Goal: Task Accomplishment & Management: Manage account settings

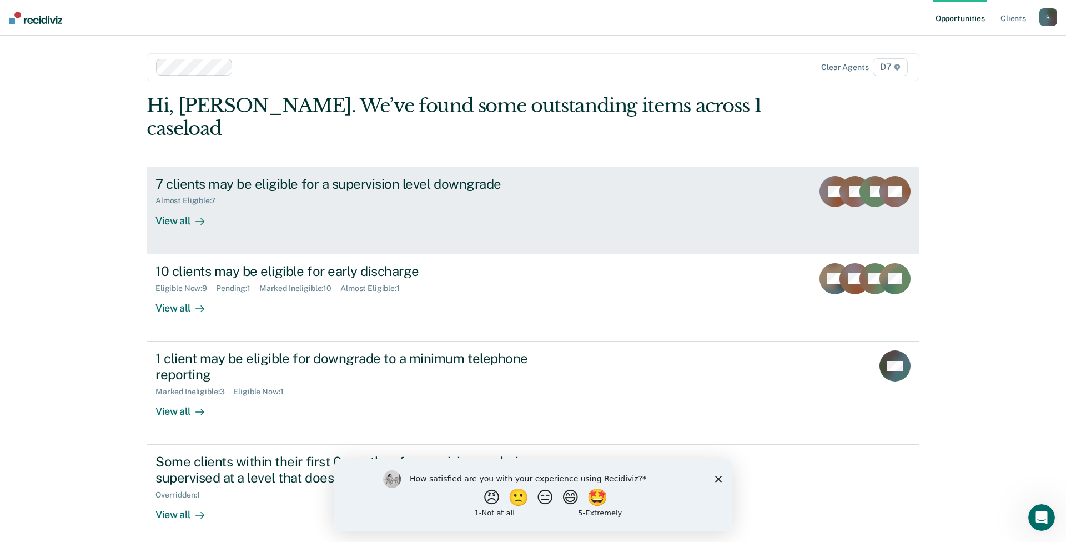
click at [182, 205] on div "View all" at bounding box center [186, 216] width 62 height 22
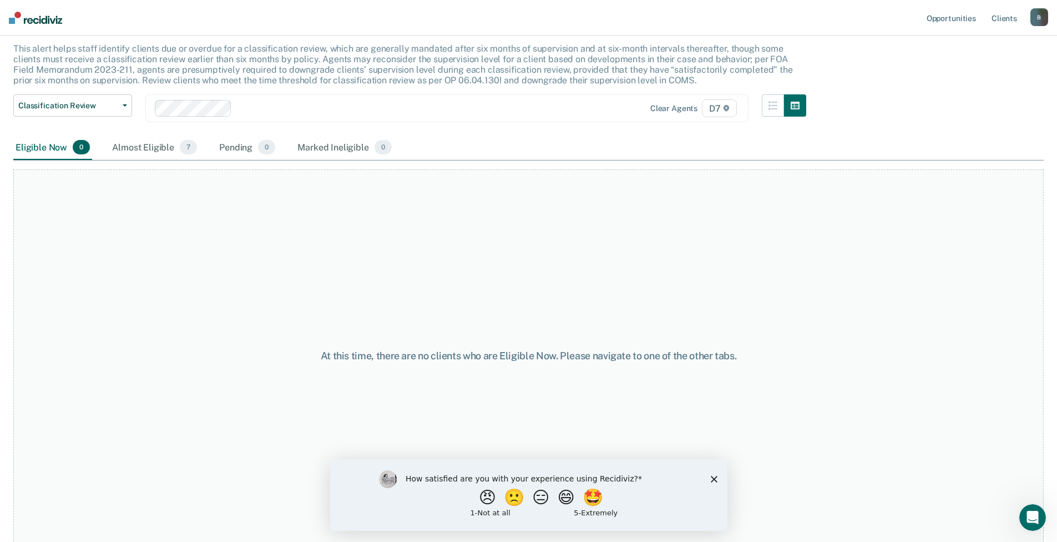
scroll to position [65, 0]
click at [712, 481] on icon "Close survey" at bounding box center [713, 478] width 7 height 7
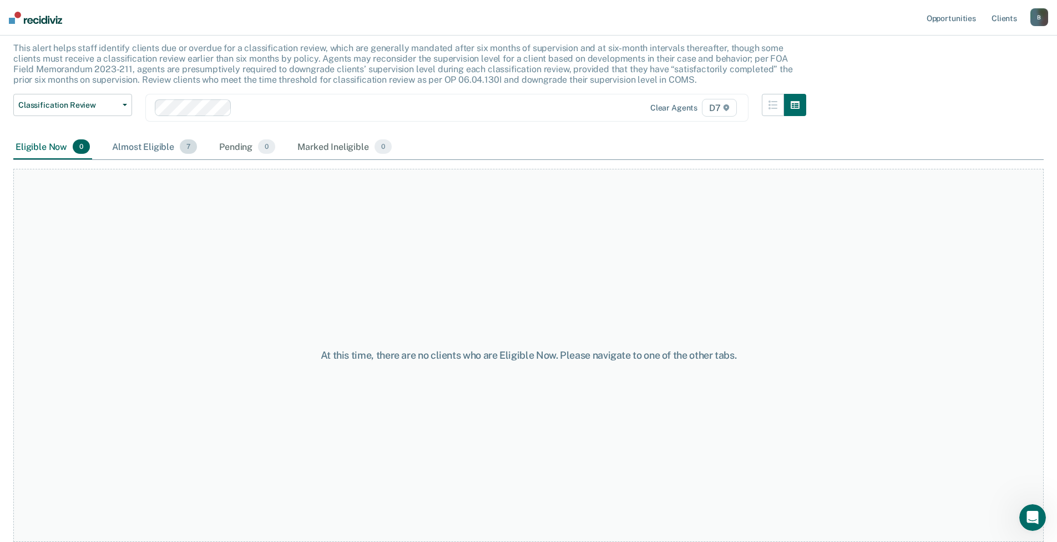
click at [139, 148] on div "Almost Eligible 7" at bounding box center [154, 147] width 89 height 24
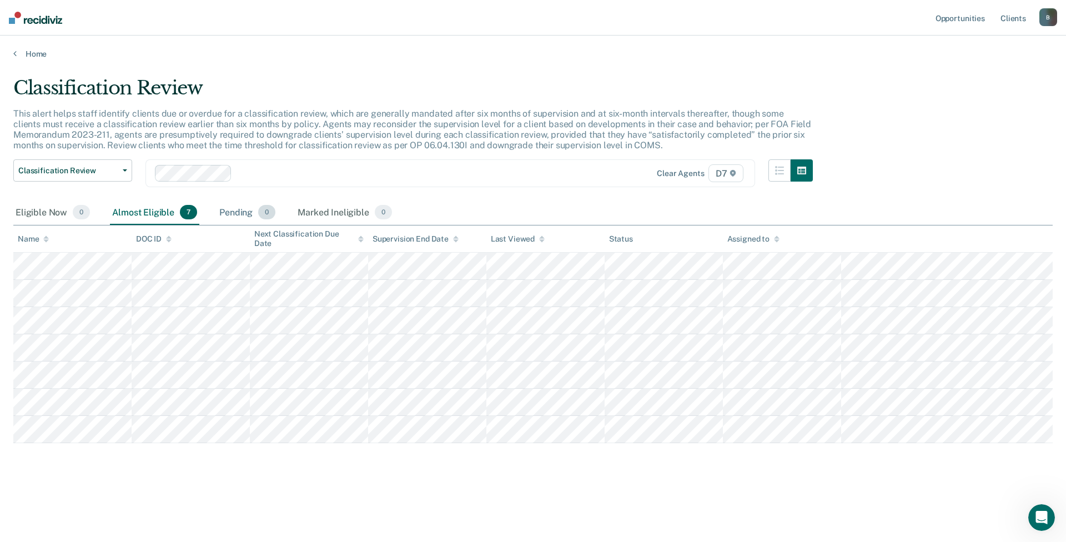
click at [228, 214] on div "Pending 0" at bounding box center [247, 212] width 60 height 24
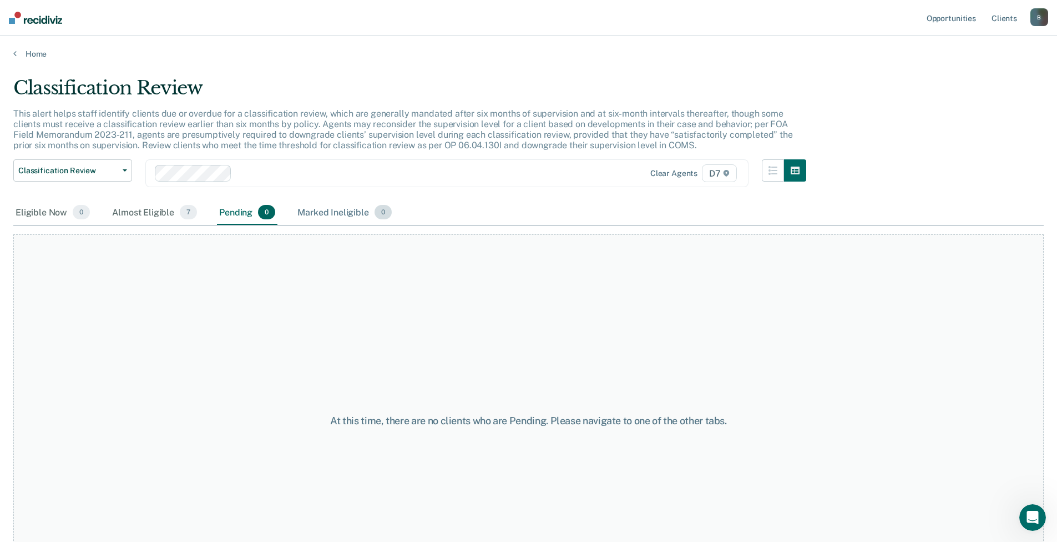
click at [337, 214] on div "Marked Ineligible 0" at bounding box center [344, 212] width 99 height 24
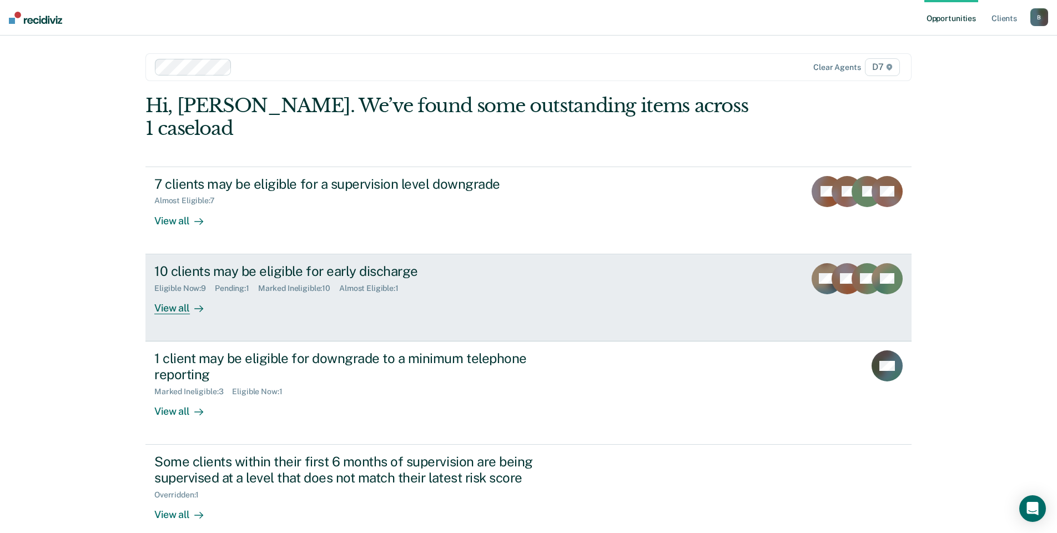
click at [179, 293] on div "View all" at bounding box center [185, 304] width 62 height 22
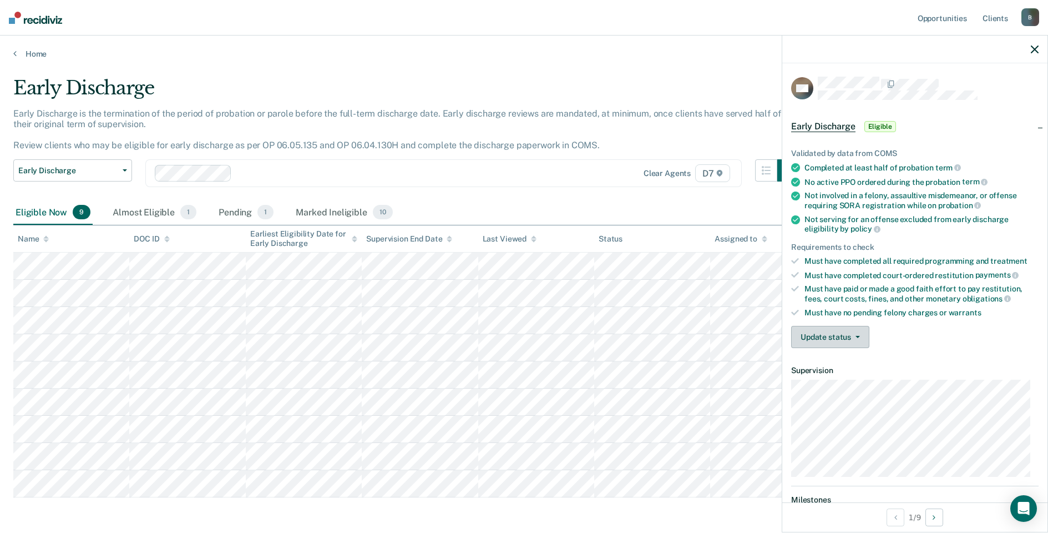
click at [830, 331] on button "Update status" at bounding box center [830, 337] width 78 height 22
click at [850, 379] on button "Mark Ineligible" at bounding box center [844, 381] width 107 height 18
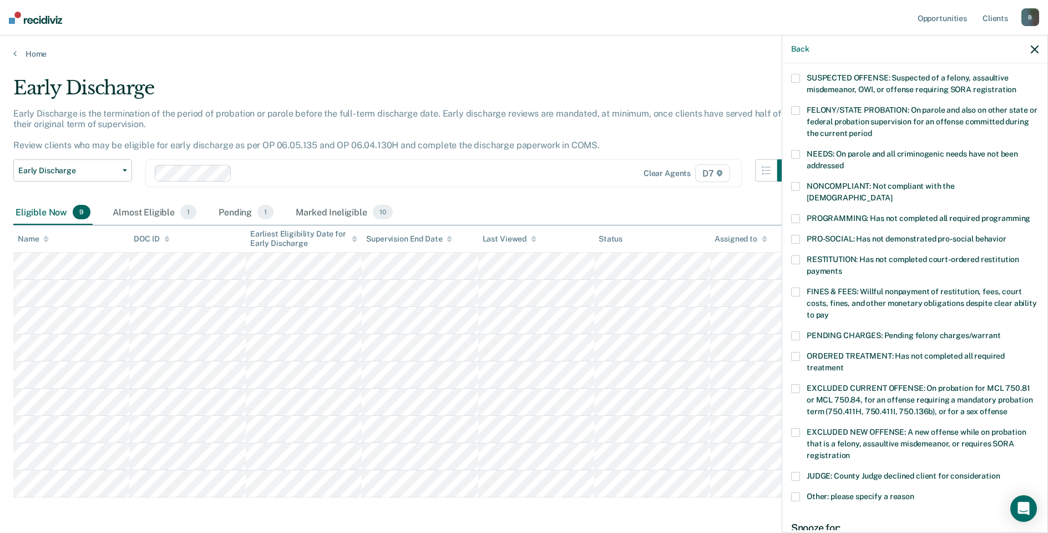
scroll to position [111, 0]
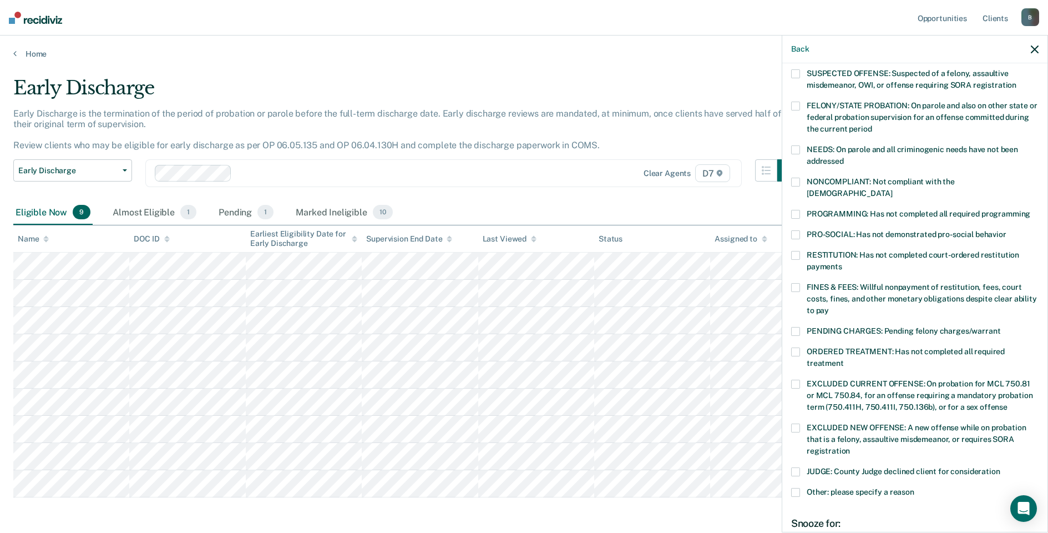
click at [798, 347] on span at bounding box center [795, 351] width 9 height 9
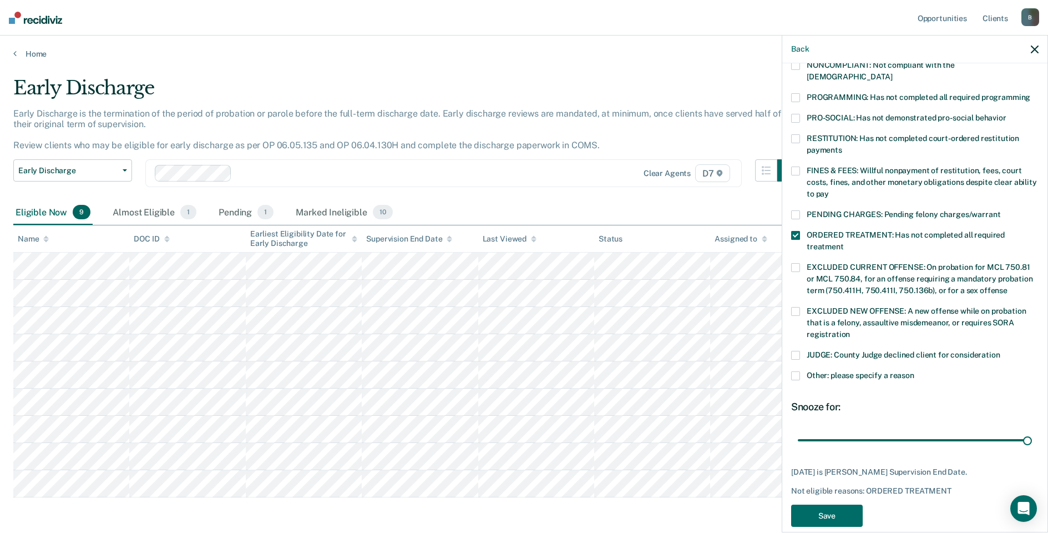
scroll to position [231, 0]
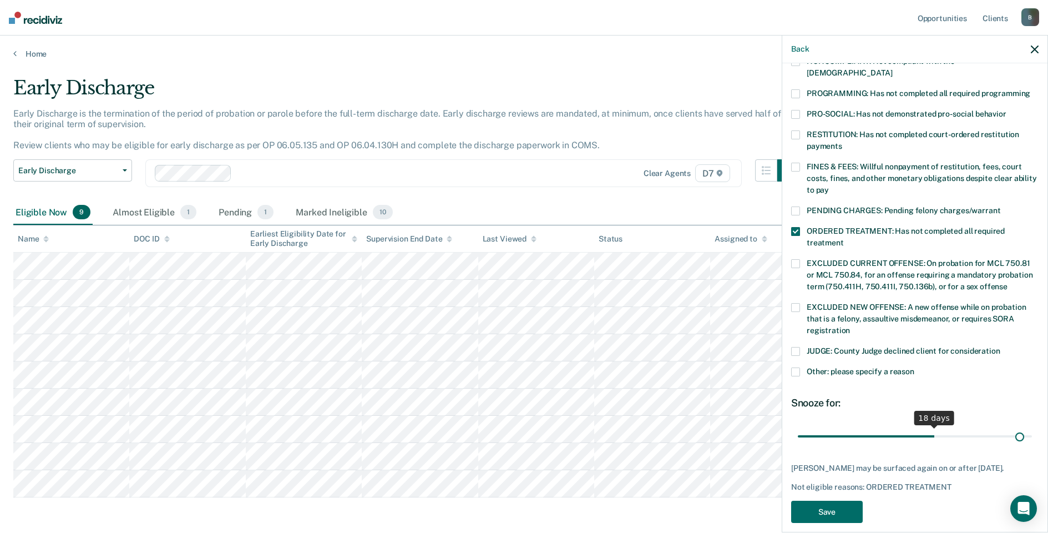
type input "30"
drag, startPoint x: 1020, startPoint y: 423, endPoint x: 1061, endPoint y: 431, distance: 41.7
click at [1032, 431] on input "range" at bounding box center [915, 435] width 234 height 19
click at [842, 501] on button "Save" at bounding box center [827, 512] width 72 height 23
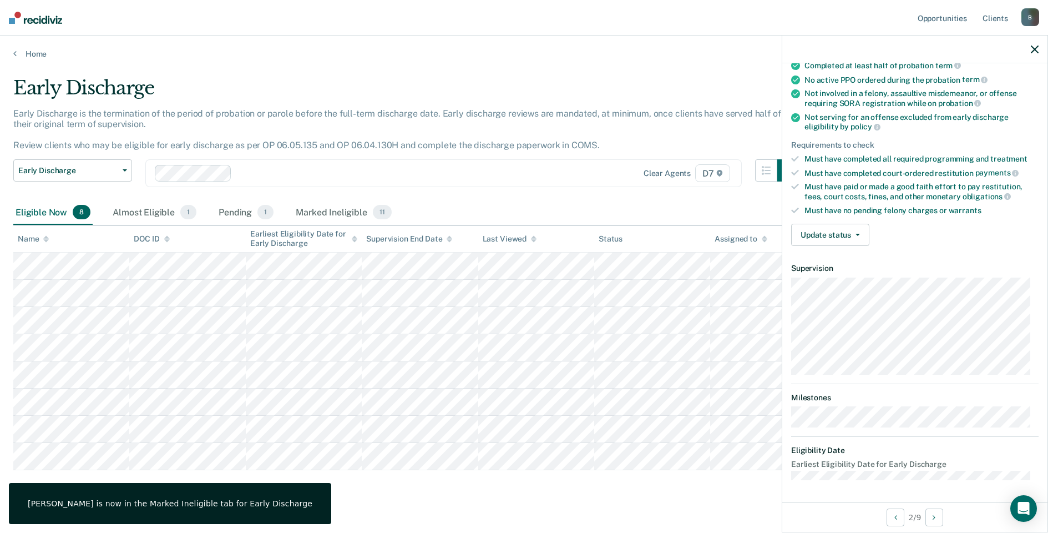
scroll to position [101, 0]
click at [845, 241] on button "Update status" at bounding box center [830, 236] width 78 height 22
click at [841, 278] on button "Mark Ineligible" at bounding box center [844, 280] width 107 height 18
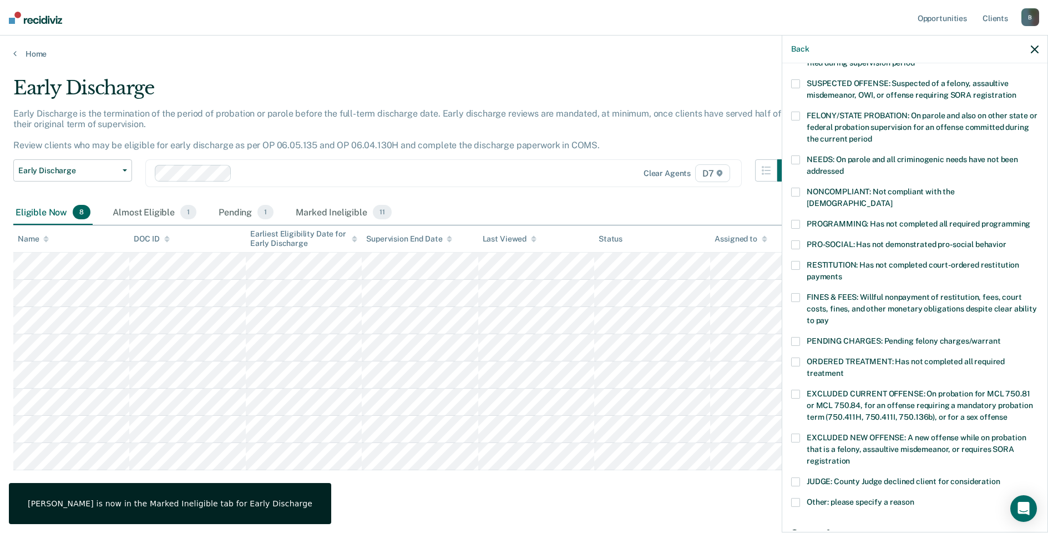
click at [797, 293] on span at bounding box center [795, 297] width 9 height 9
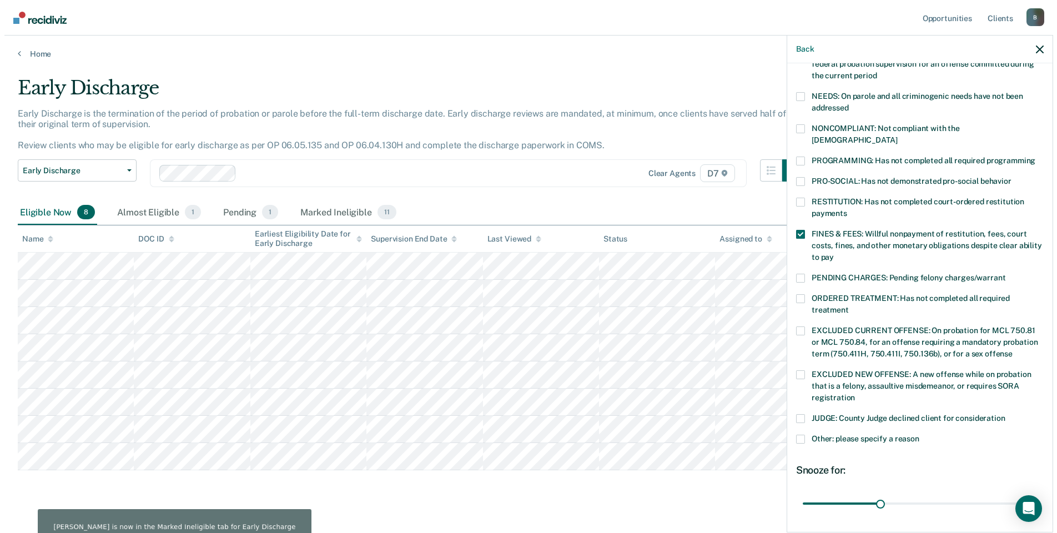
scroll to position [241, 0]
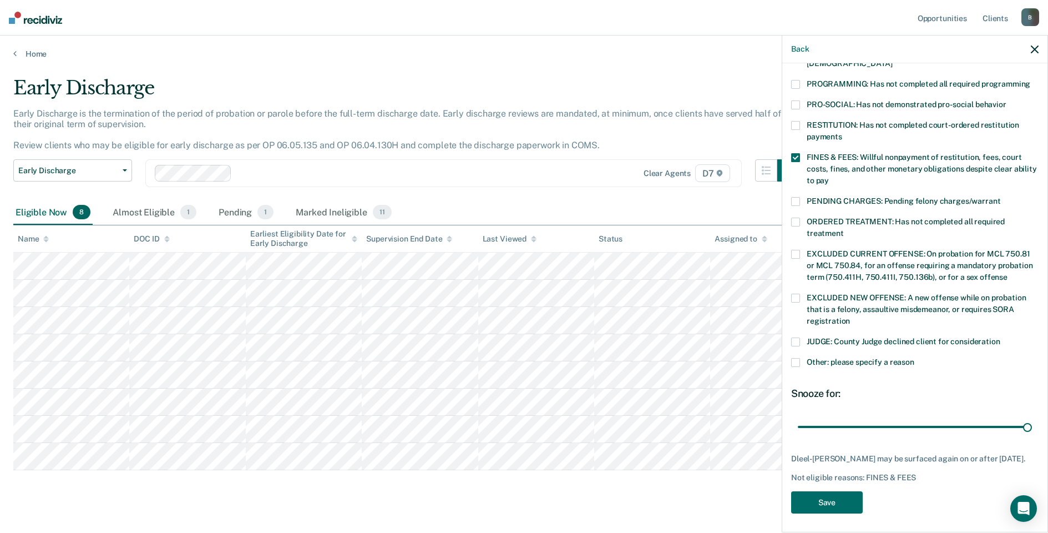
drag, startPoint x: 868, startPoint y: 407, endPoint x: 1035, endPoint y: 424, distance: 168.4
type input "90"
click at [1032, 423] on input "range" at bounding box center [915, 426] width 234 height 19
click at [828, 505] on button "Save" at bounding box center [827, 502] width 72 height 23
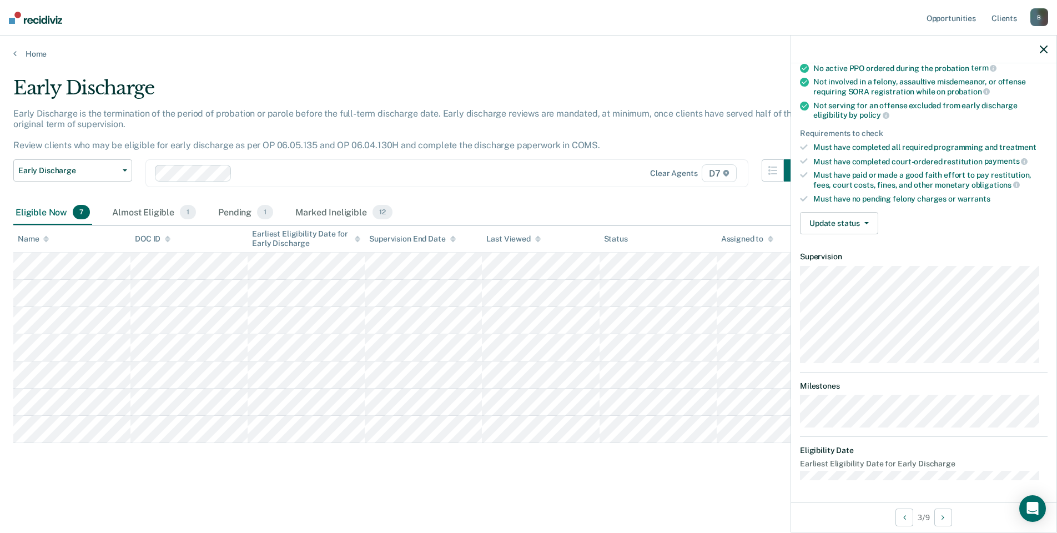
scroll to position [113, 0]
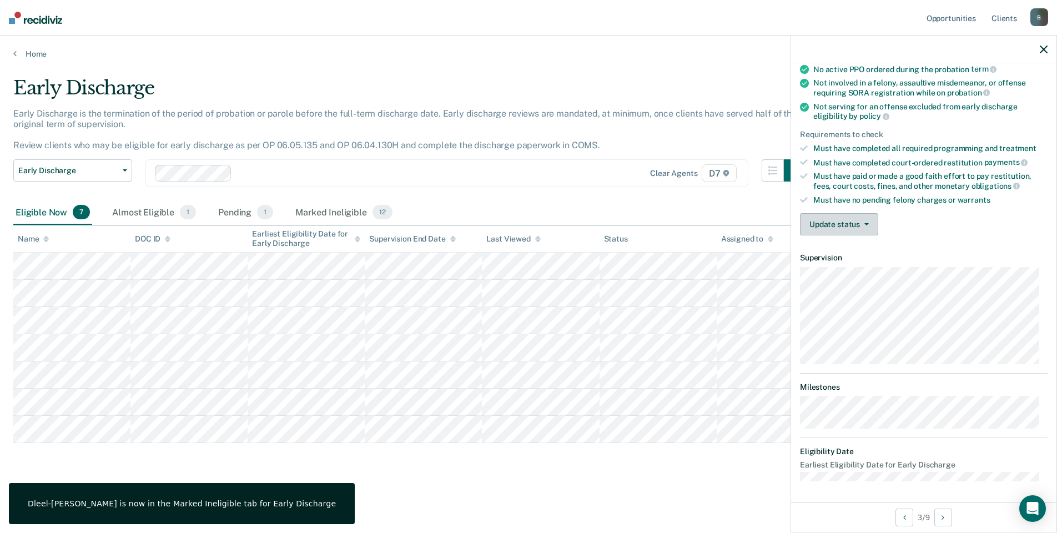
click at [856, 227] on button "Update status" at bounding box center [839, 224] width 78 height 22
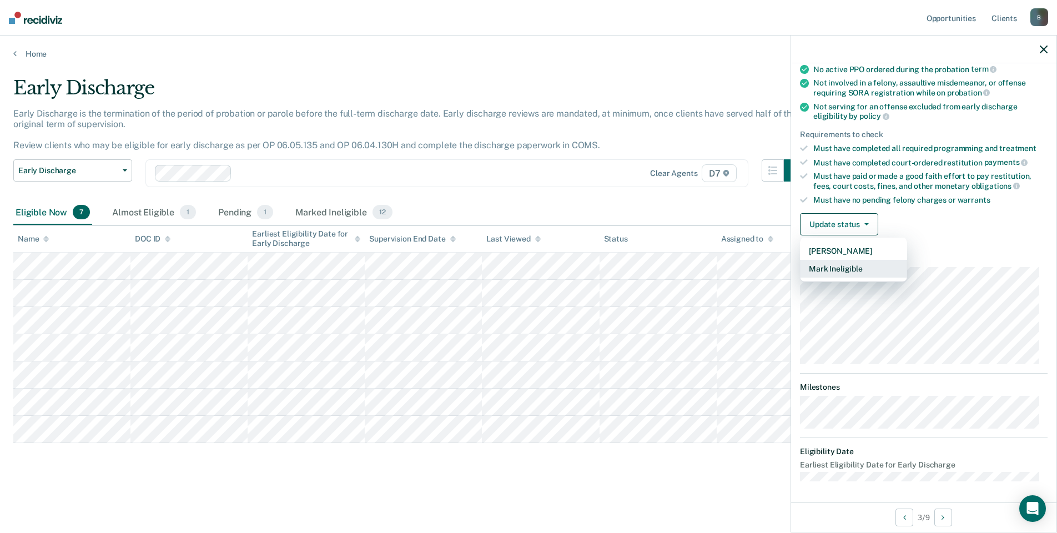
click at [856, 268] on button "Mark Ineligible" at bounding box center [853, 269] width 107 height 18
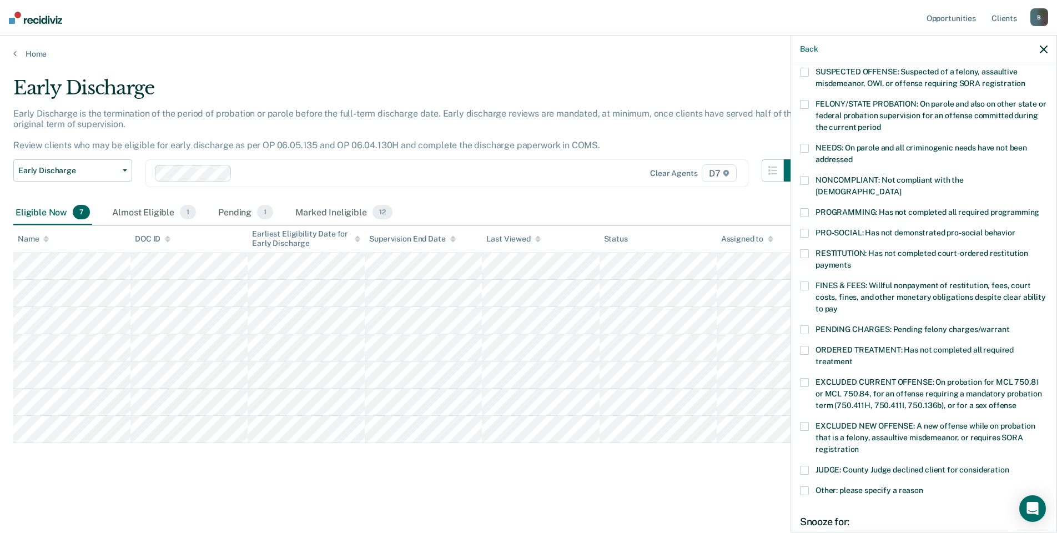
click at [801, 325] on span at bounding box center [804, 329] width 9 height 9
click at [800, 346] on label "ORDERED TREATMENT: Has not completed all required treatment" at bounding box center [924, 357] width 248 height 23
click at [806, 325] on span at bounding box center [804, 329] width 9 height 9
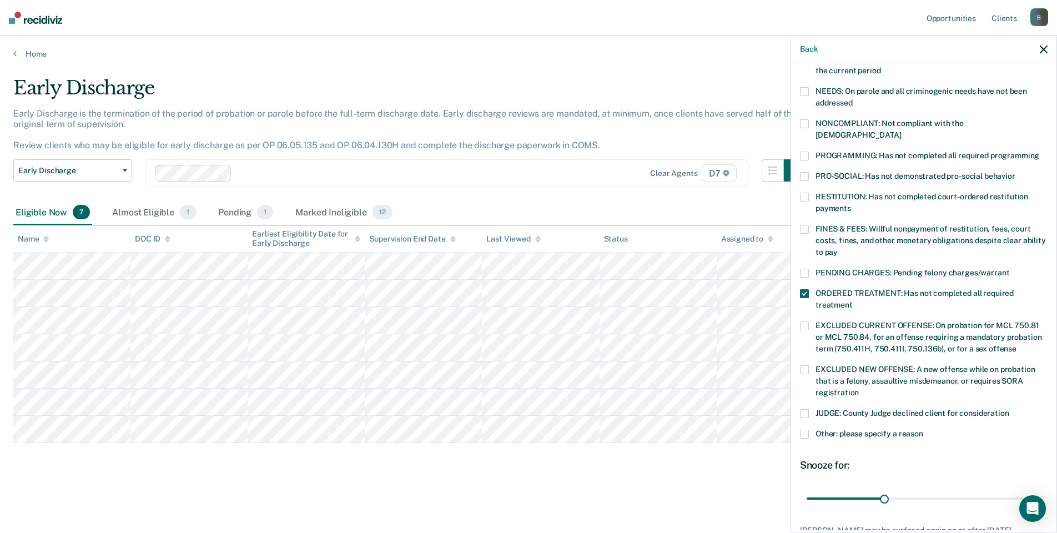
scroll to position [231, 0]
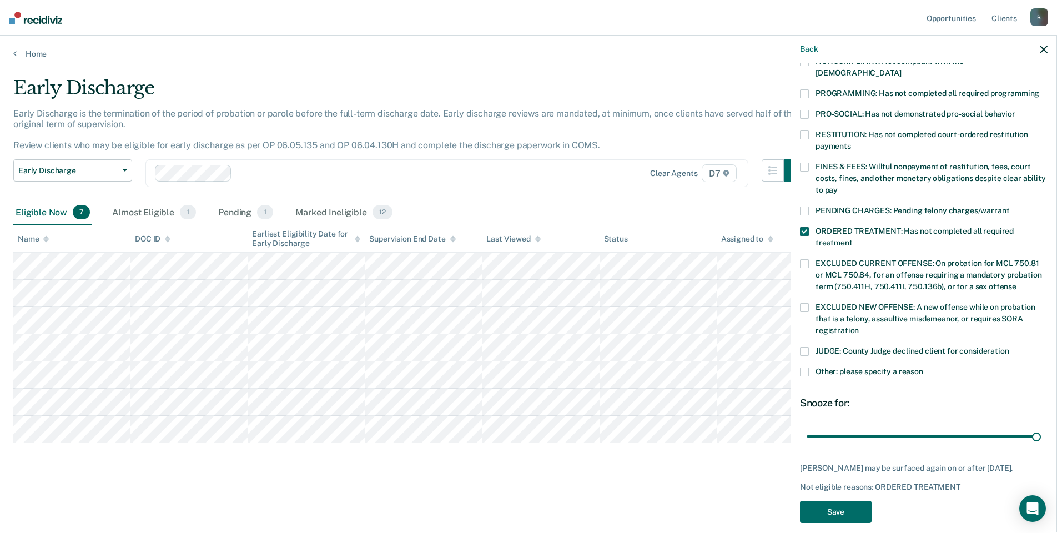
drag, startPoint x: 883, startPoint y: 428, endPoint x: 885, endPoint y: 479, distance: 51.1
type input "90"
click at [1041, 435] on input "range" at bounding box center [923, 435] width 234 height 19
click at [836, 502] on button "Save" at bounding box center [836, 512] width 72 height 23
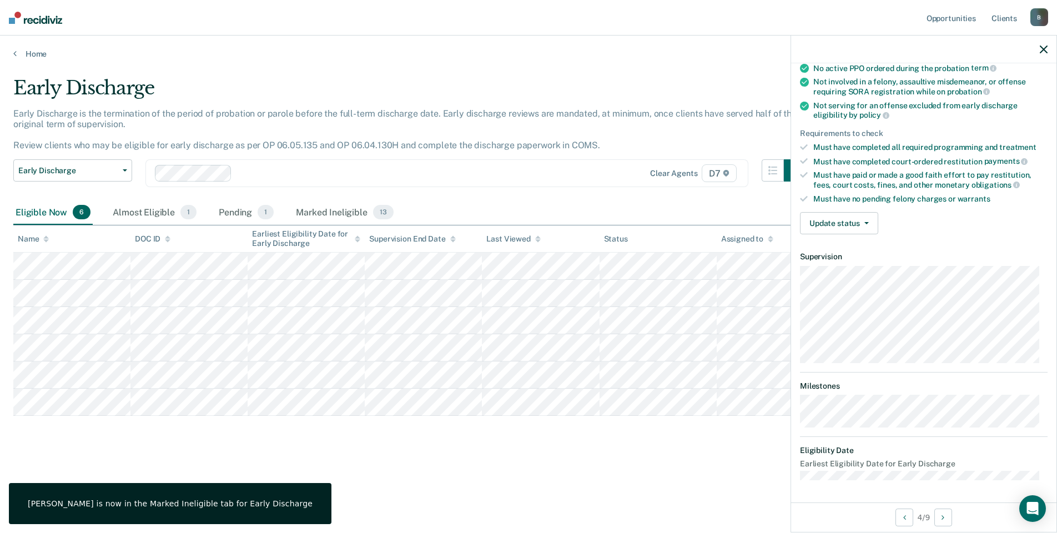
scroll to position [101, 0]
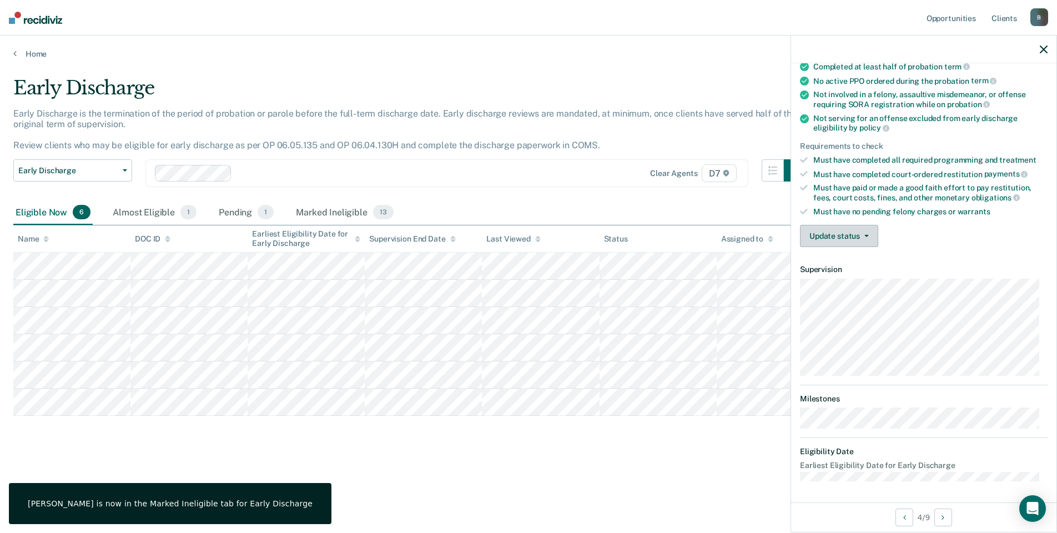
click at [825, 231] on button "Update status" at bounding box center [839, 236] width 78 height 22
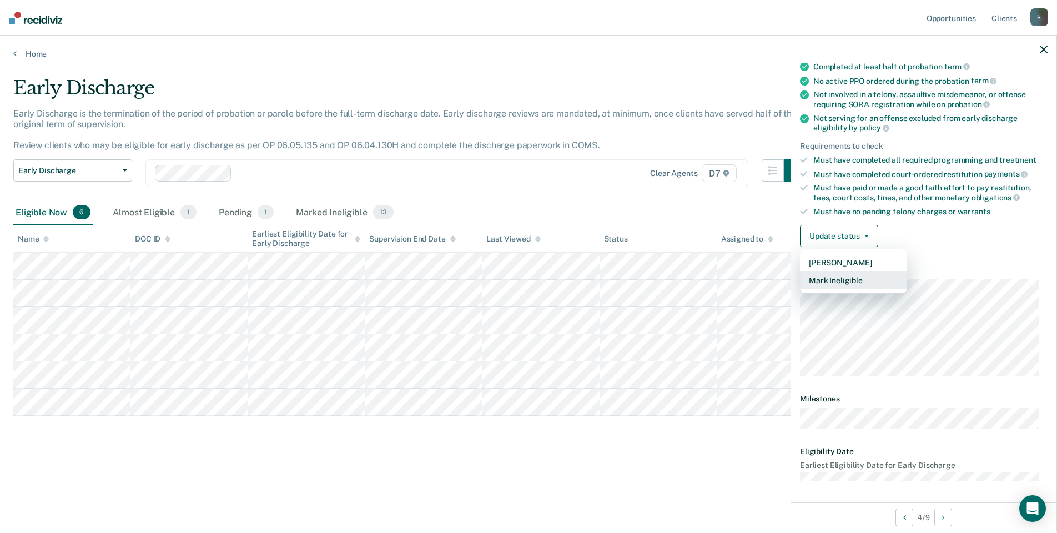
click at [834, 278] on button "Mark Ineligible" at bounding box center [853, 280] width 107 height 18
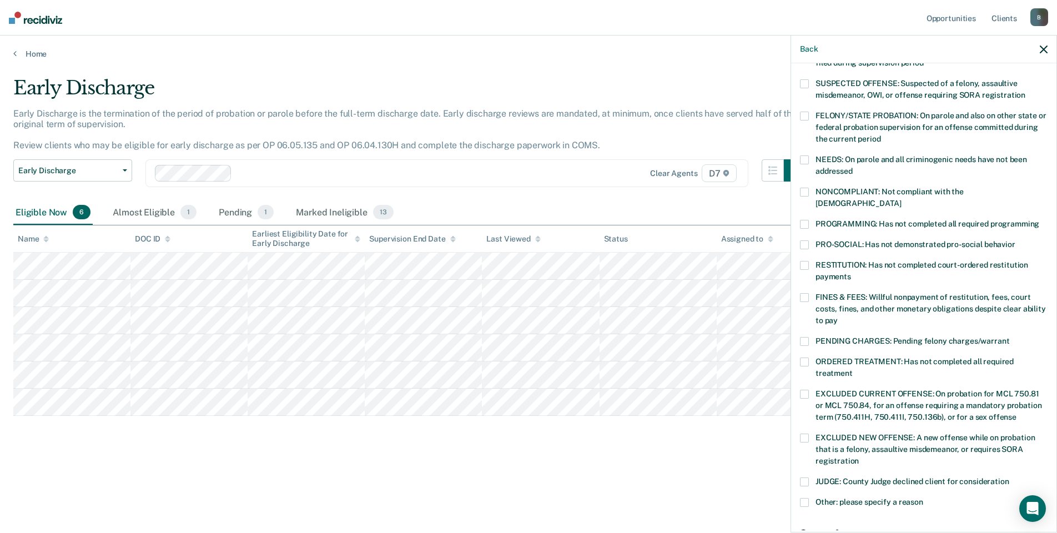
click at [801, 293] on span at bounding box center [804, 297] width 9 height 9
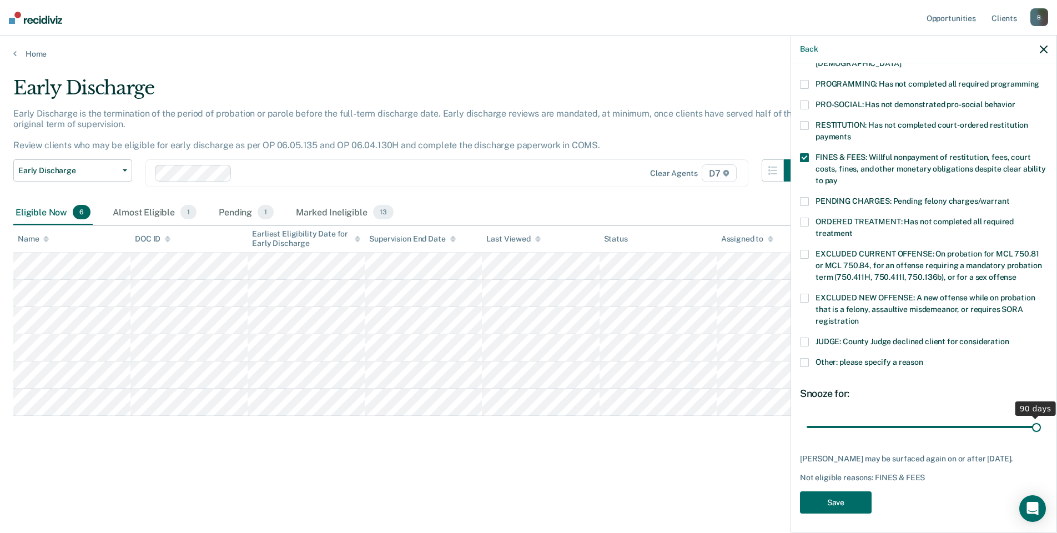
drag, startPoint x: 879, startPoint y: 415, endPoint x: 1051, endPoint y: 416, distance: 171.5
type input "90"
click at [1041, 417] on input "range" at bounding box center [923, 426] width 234 height 19
click at [836, 500] on button "Save" at bounding box center [836, 502] width 72 height 23
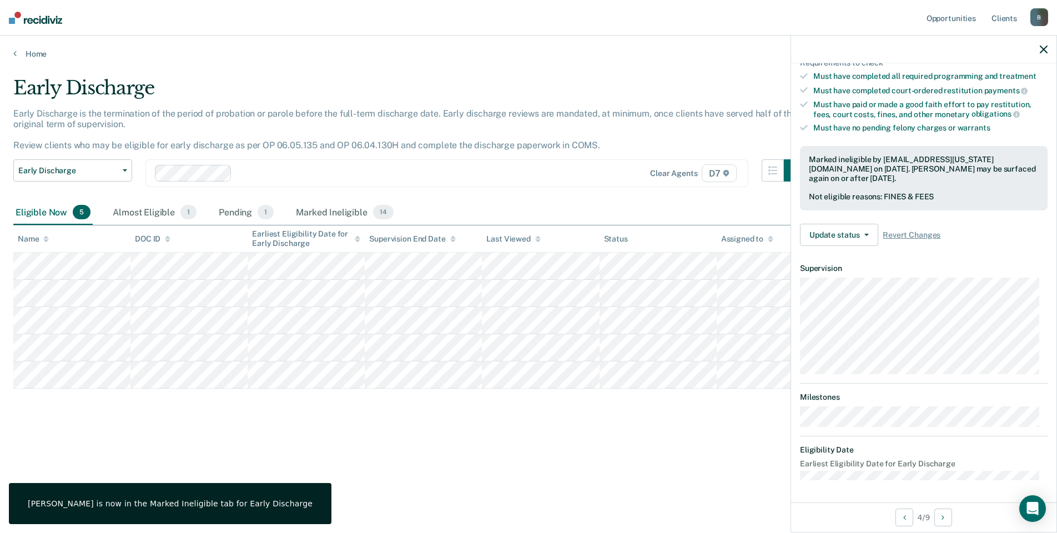
scroll to position [183, 0]
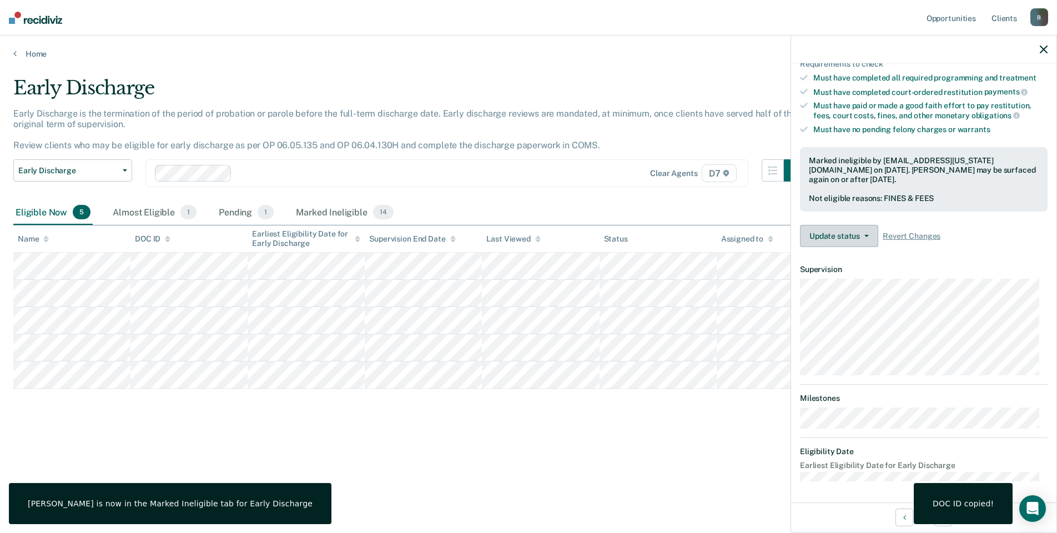
click at [822, 231] on button "Update status" at bounding box center [839, 236] width 78 height 22
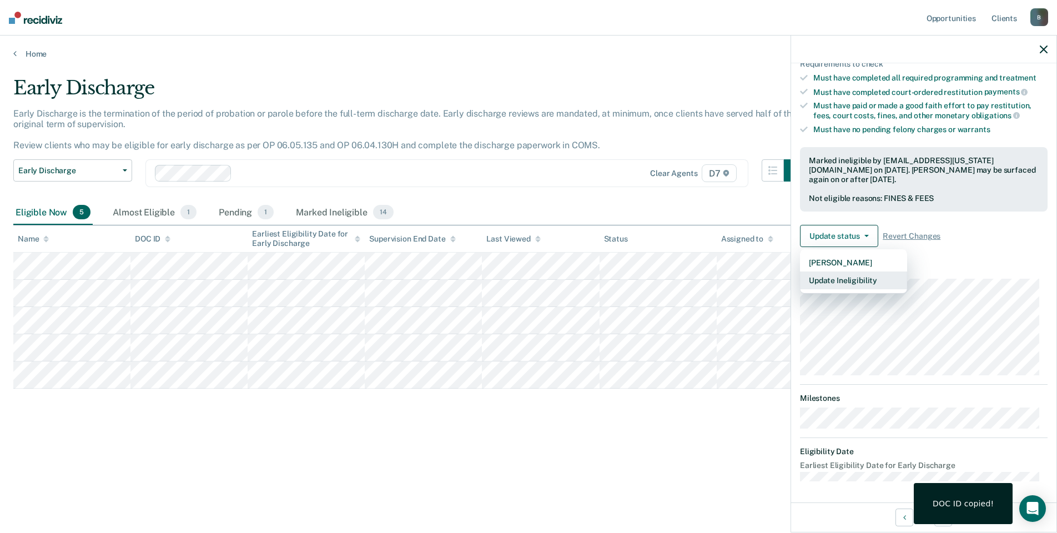
click at [841, 283] on button "Update Ineligibility" at bounding box center [853, 280] width 107 height 18
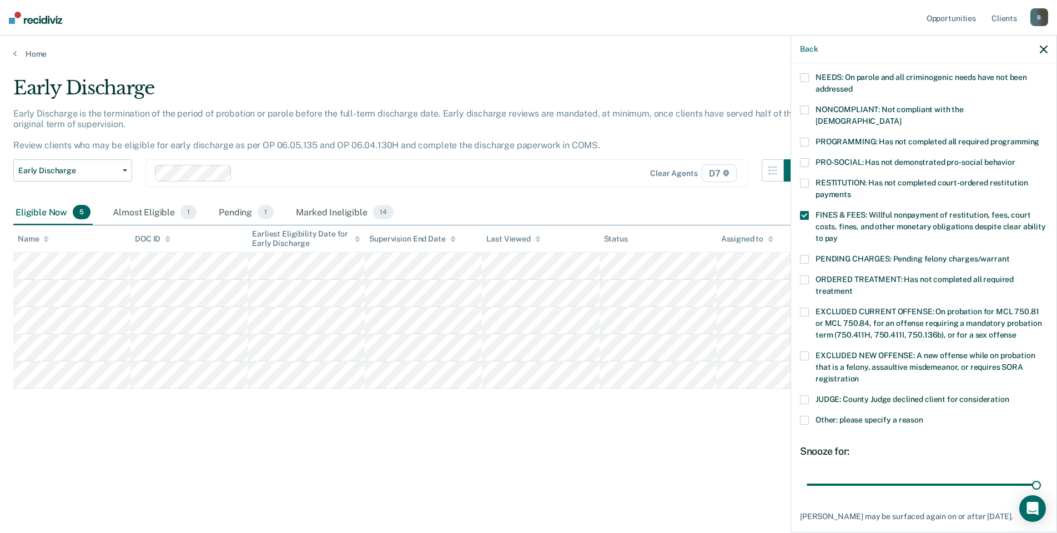
click at [797, 263] on div "GC Which of the following requirements has [PERSON_NAME] not met? [MEDICAL_DATA…" at bounding box center [923, 296] width 265 height 467
click at [804, 275] on span at bounding box center [804, 279] width 9 height 9
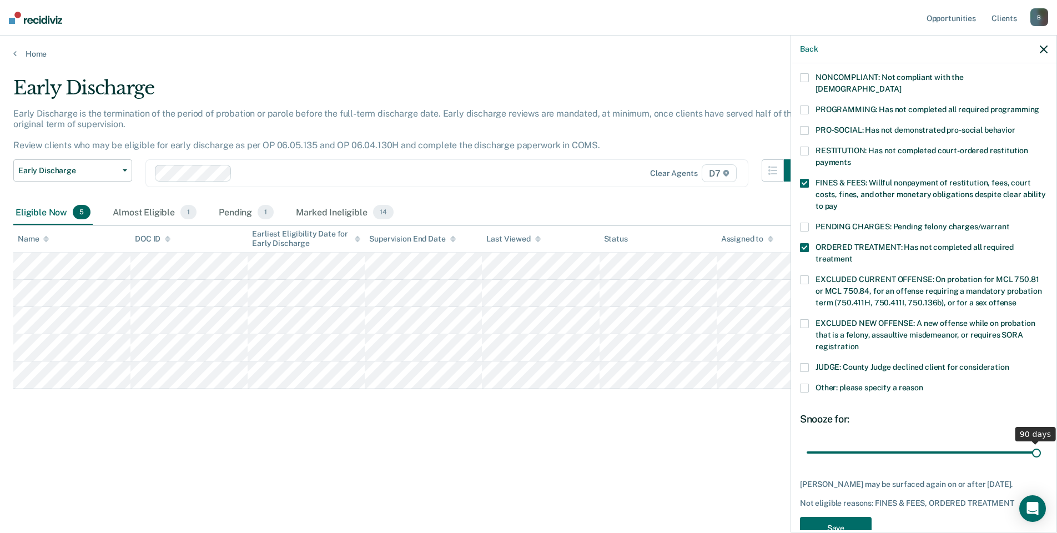
scroll to position [241, 0]
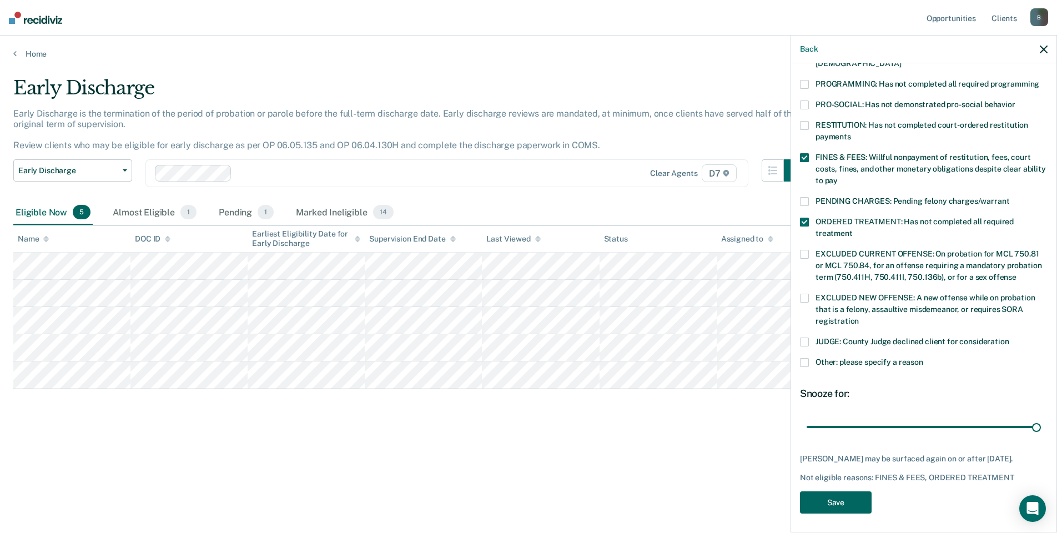
click at [851, 498] on button "Save" at bounding box center [836, 502] width 72 height 23
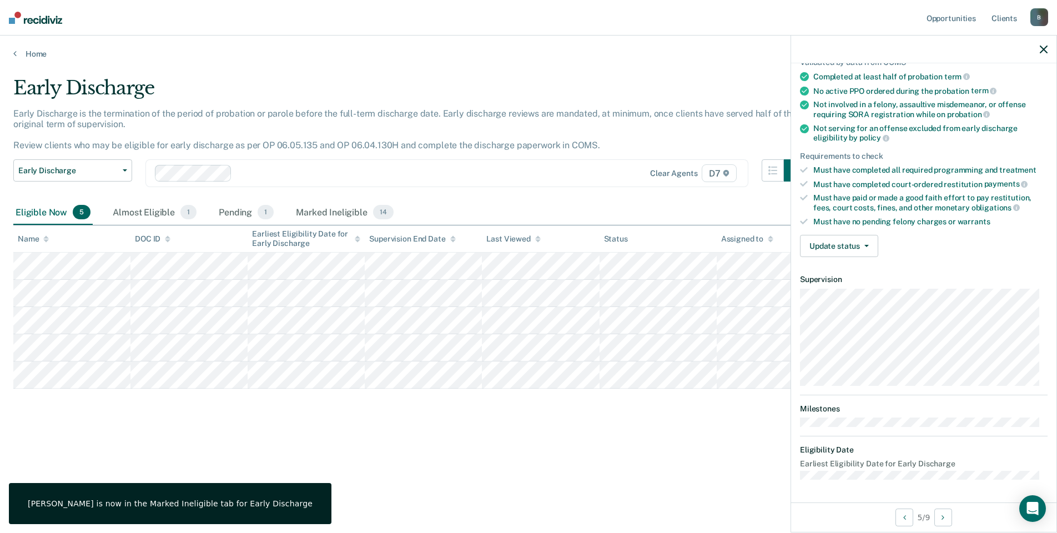
scroll to position [89, 0]
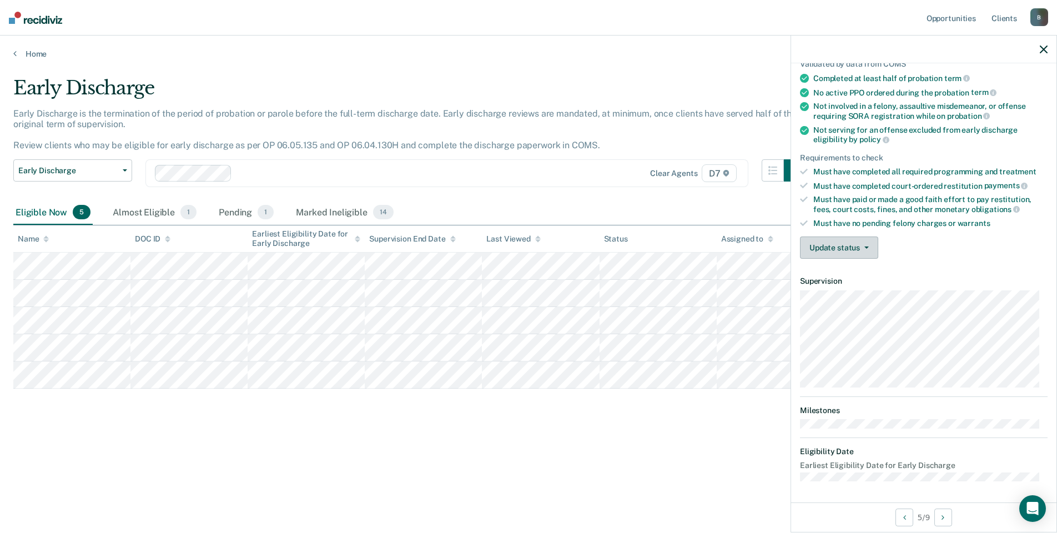
click at [827, 239] on button "Update status" at bounding box center [839, 247] width 78 height 22
click at [845, 290] on button "Mark Ineligible" at bounding box center [853, 292] width 107 height 18
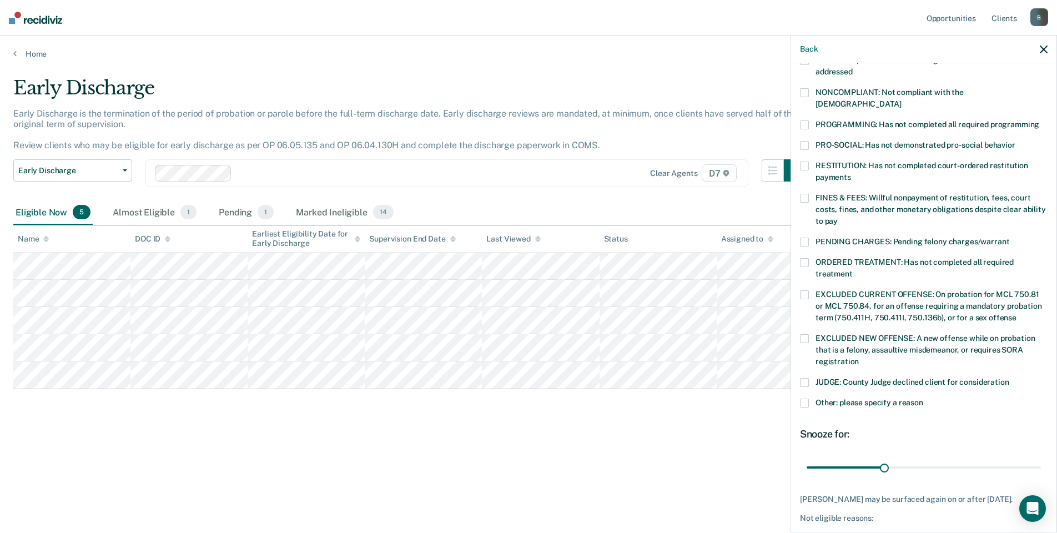
scroll to position [145, 0]
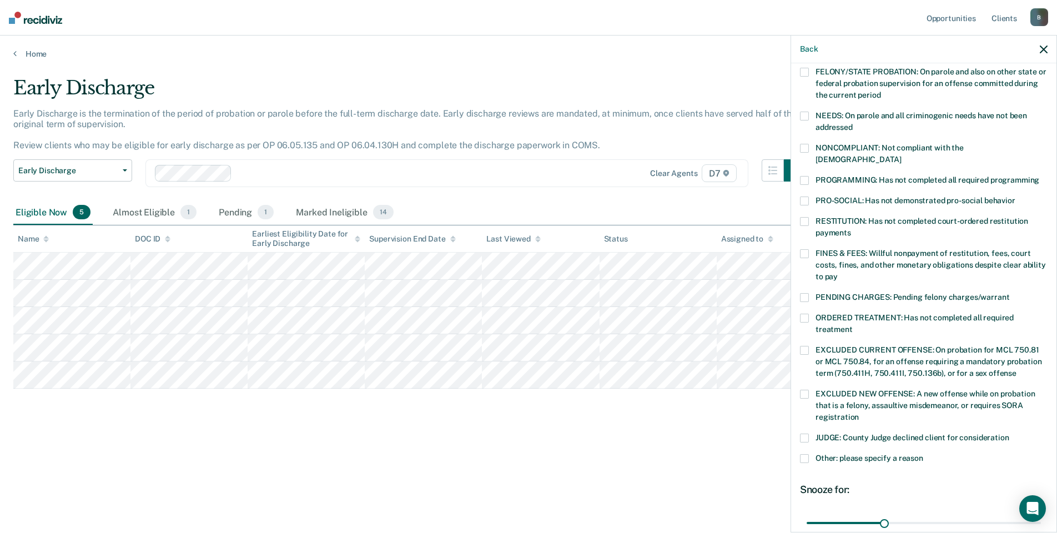
click at [809, 293] on label "PENDING CHARGES: Pending felony charges/warrant" at bounding box center [924, 299] width 248 height 12
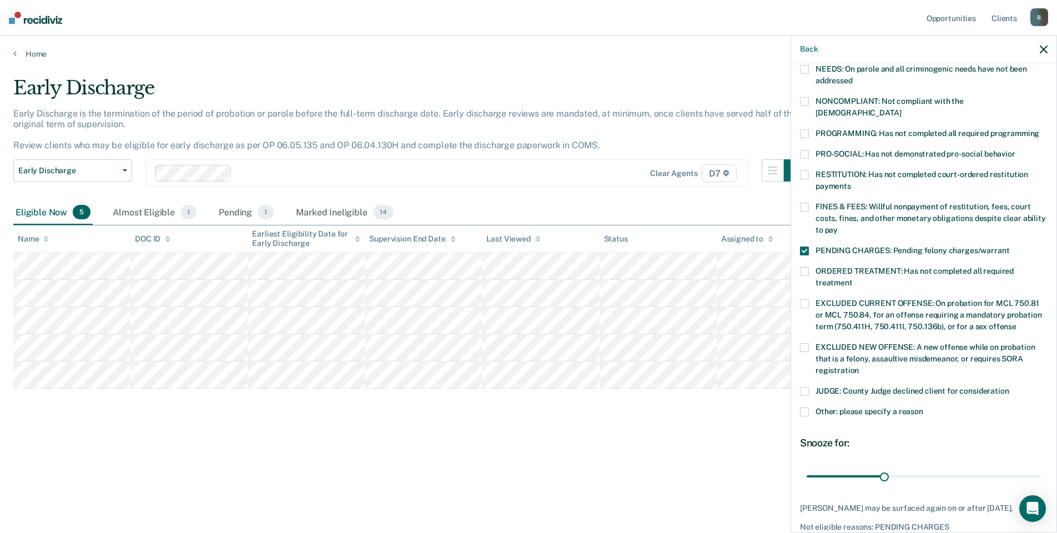
scroll to position [231, 0]
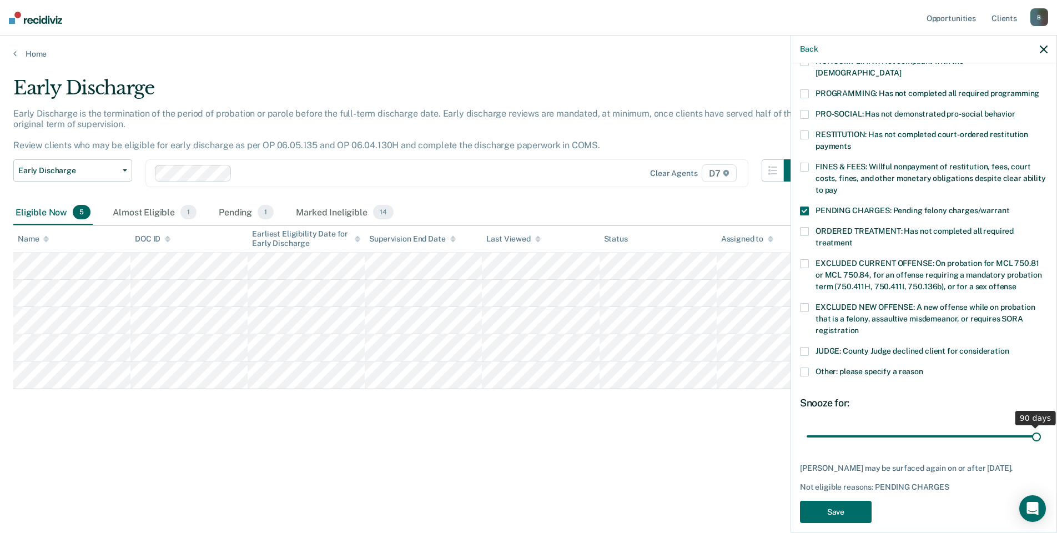
drag, startPoint x: 882, startPoint y: 427, endPoint x: 994, endPoint y: 443, distance: 112.2
type input "90"
click at [1041, 428] on input "range" at bounding box center [923, 435] width 234 height 19
click at [834, 505] on button "Save" at bounding box center [836, 512] width 72 height 23
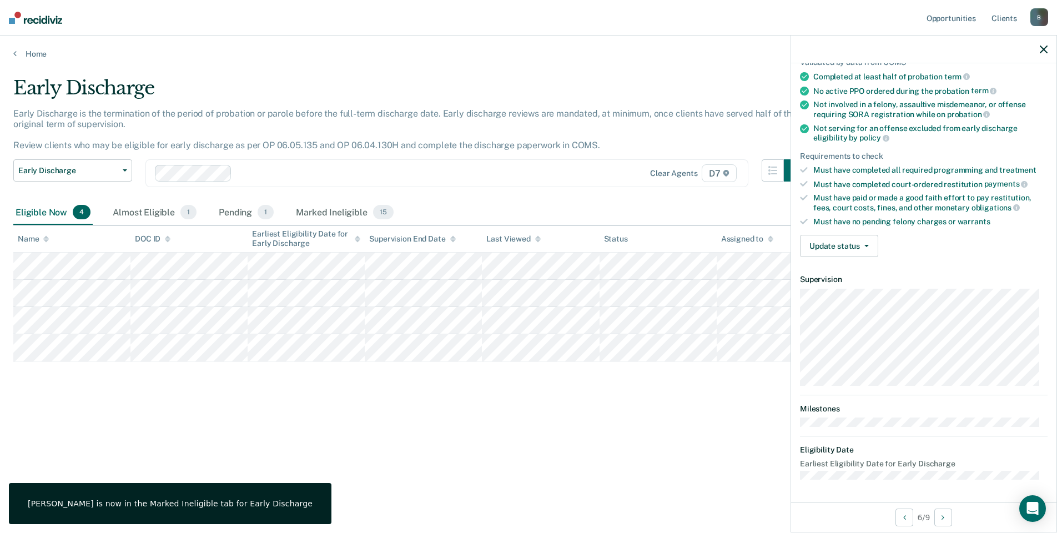
scroll to position [89, 0]
click at [831, 244] on button "Update status" at bounding box center [839, 247] width 78 height 22
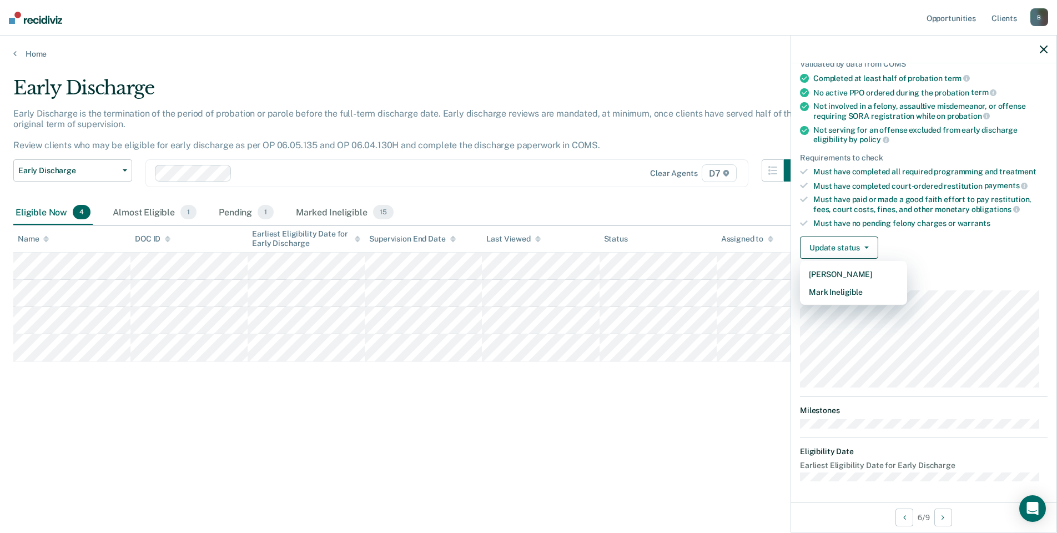
click at [487, 84] on div "Early Discharge" at bounding box center [409, 93] width 793 height 32
click at [842, 244] on button "Update status" at bounding box center [839, 247] width 78 height 22
click at [841, 269] on button "[PERSON_NAME]" at bounding box center [853, 274] width 107 height 18
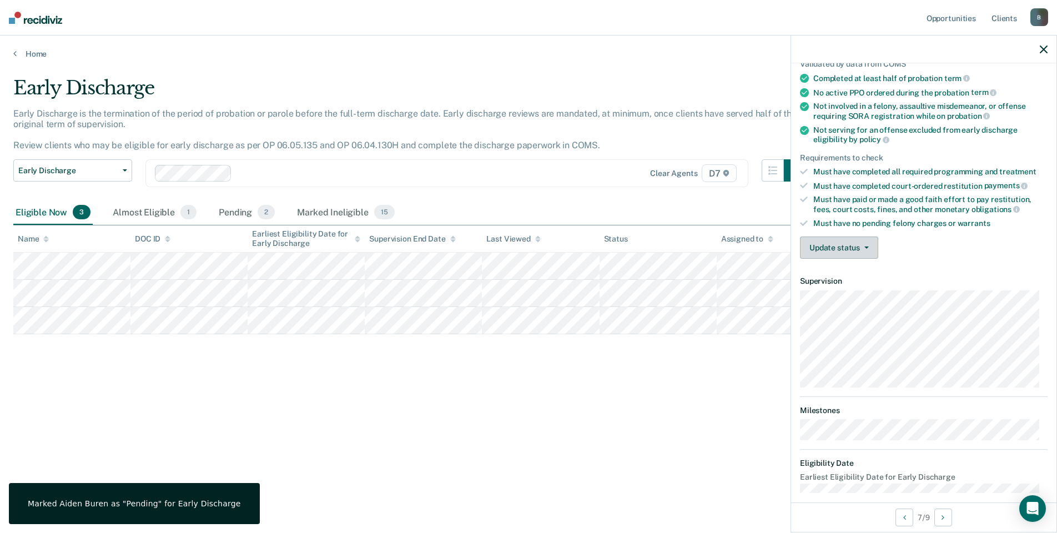
click at [863, 247] on span "button" at bounding box center [864, 247] width 9 height 2
click at [845, 288] on button "Mark Ineligible" at bounding box center [853, 292] width 107 height 18
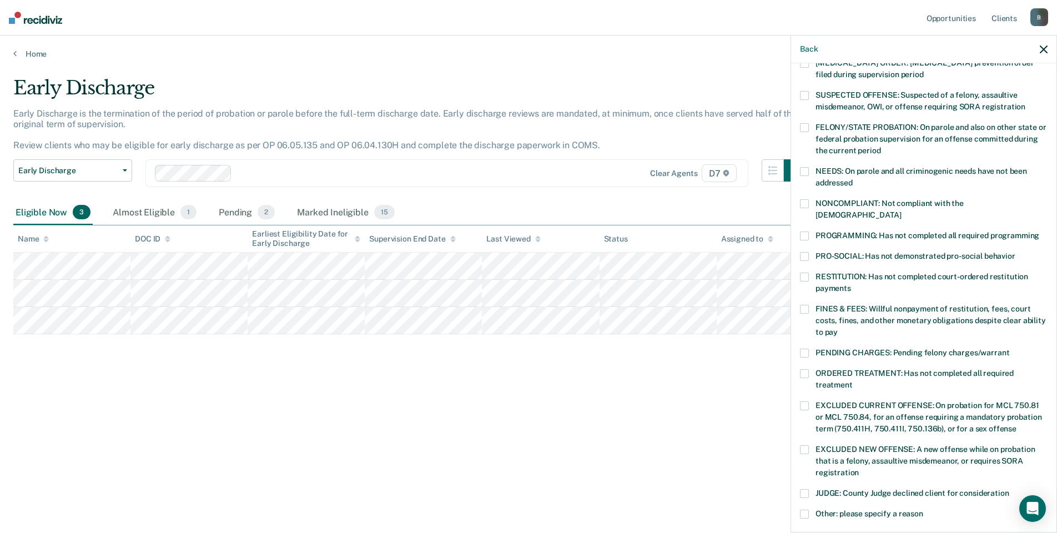
click at [808, 169] on span at bounding box center [804, 171] width 9 height 9
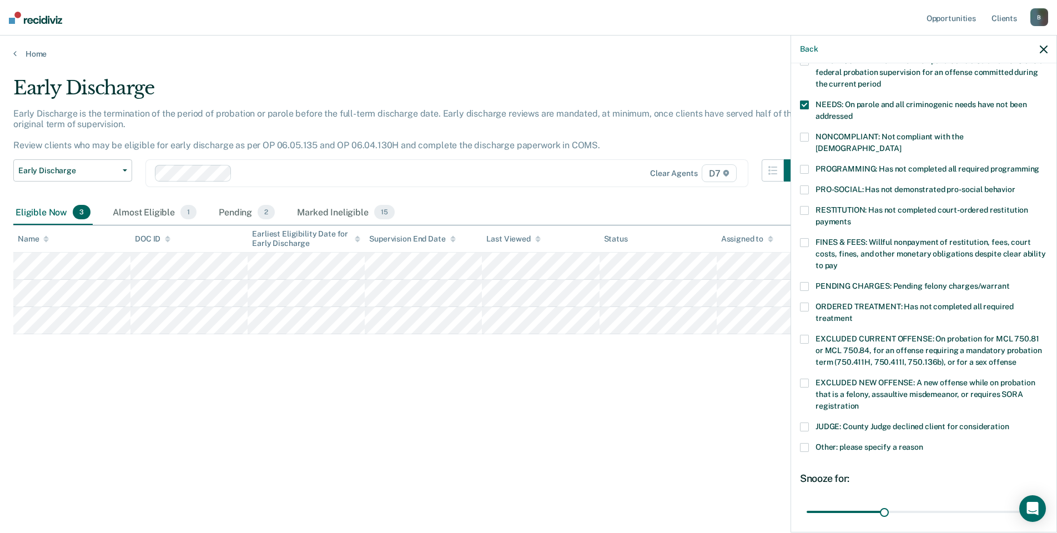
scroll to position [241, 0]
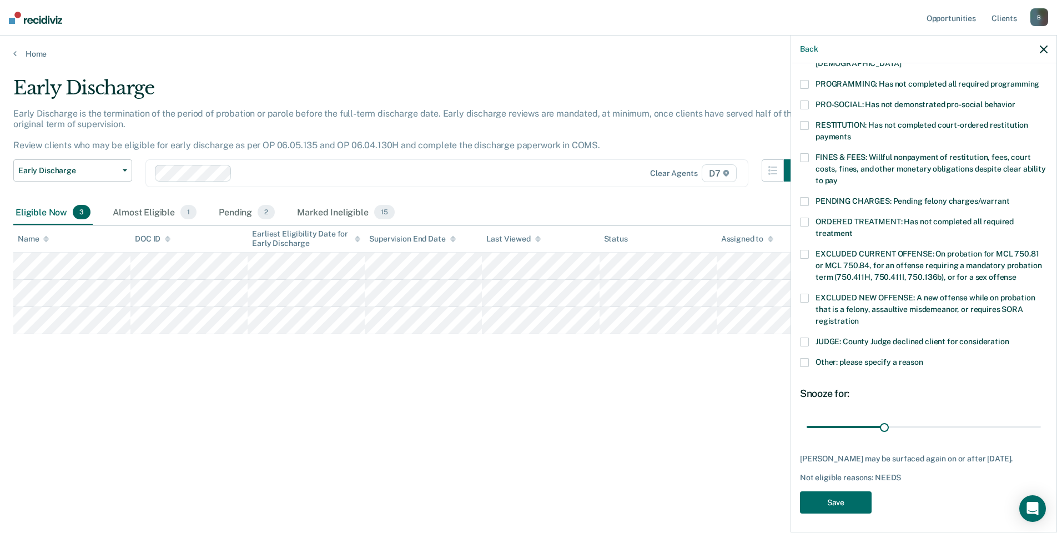
click at [807, 358] on span at bounding box center [804, 362] width 9 height 9
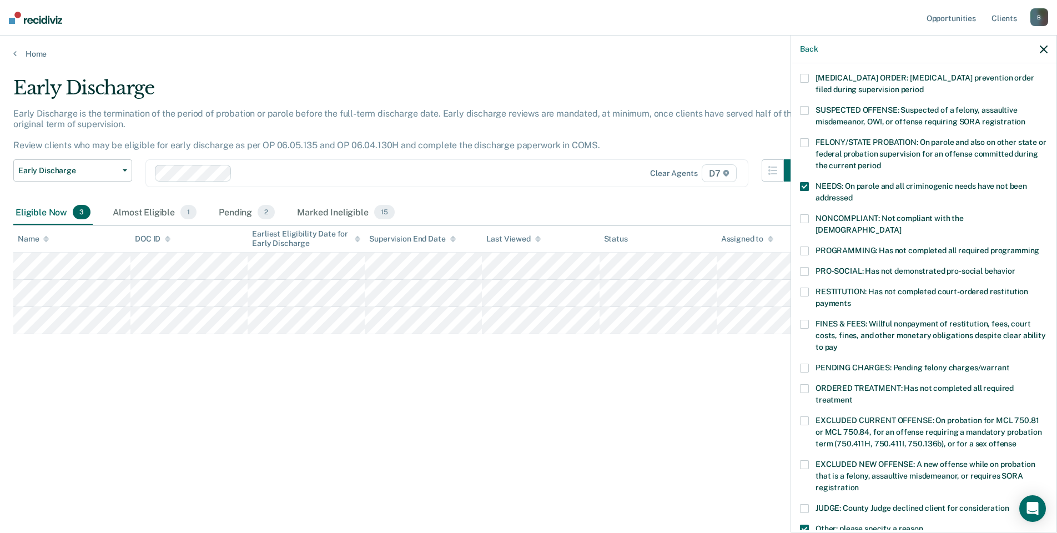
click at [805, 185] on span at bounding box center [804, 186] width 9 height 9
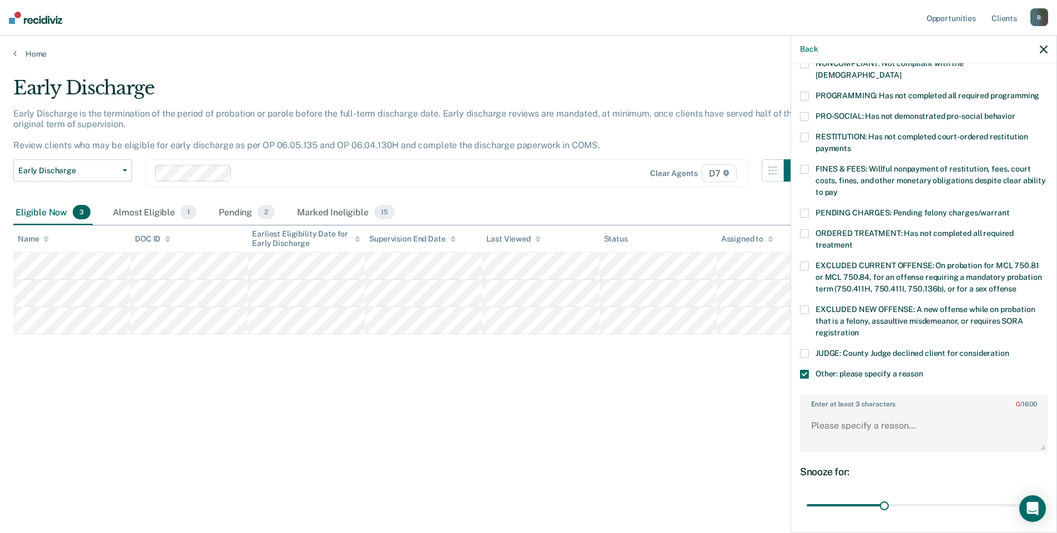
scroll to position [308, 0]
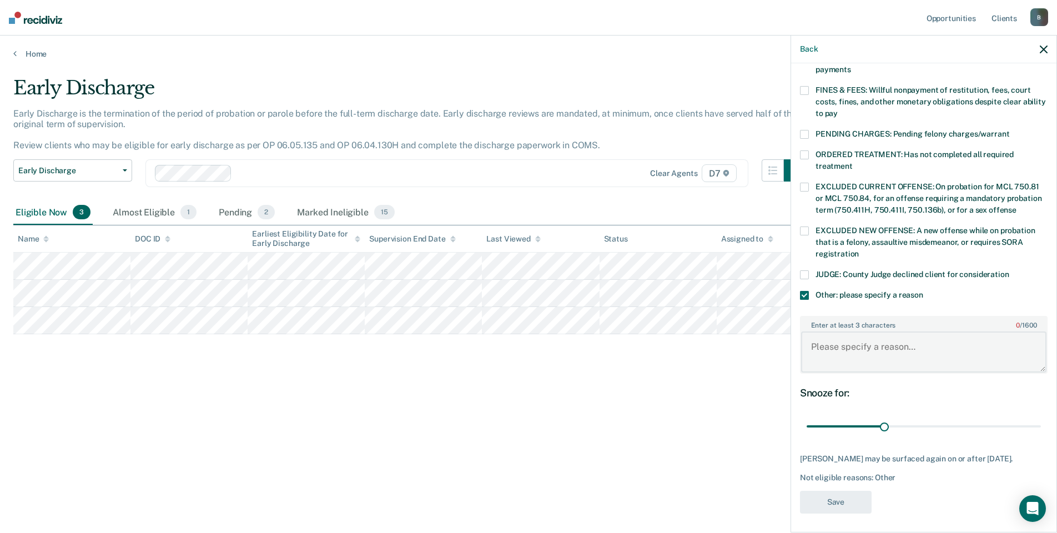
click at [850, 356] on textarea "Enter at least 3 characters 0 / 1600" at bounding box center [923, 351] width 245 height 41
type textarea "Need to finish ETG testing"
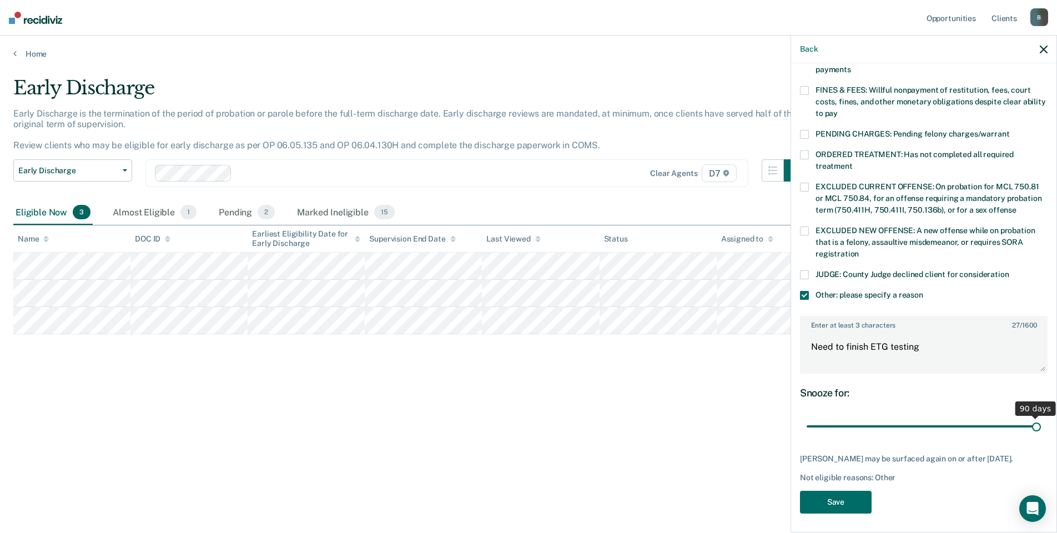
drag, startPoint x: 884, startPoint y: 416, endPoint x: 1061, endPoint y: 432, distance: 177.3
type input "90"
click at [1041, 432] on input "range" at bounding box center [923, 426] width 234 height 19
click at [819, 502] on button "Save" at bounding box center [836, 502] width 72 height 23
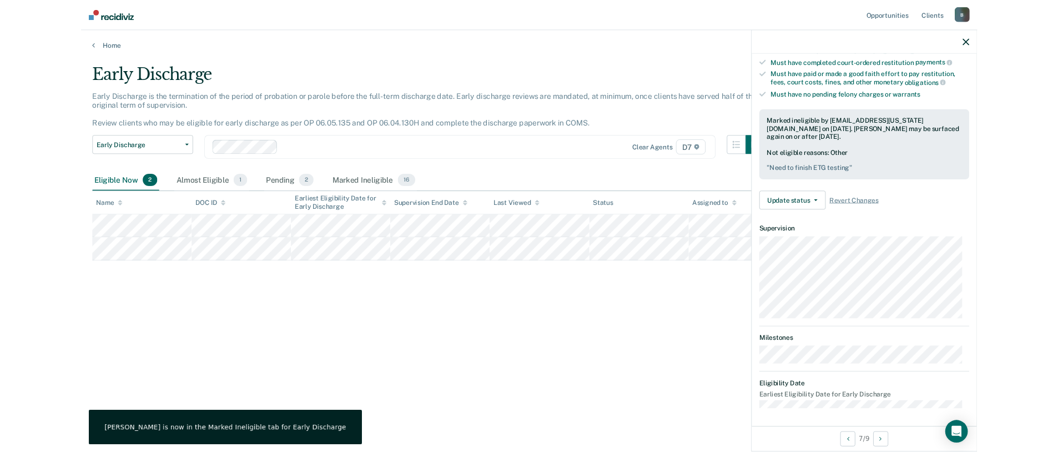
scroll to position [89, 0]
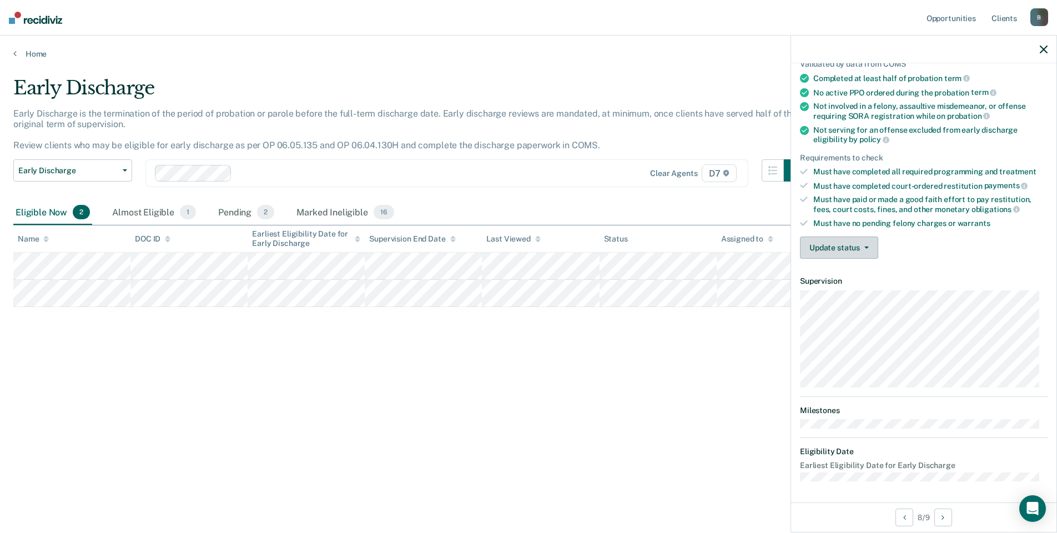
click at [843, 251] on button "Update status" at bounding box center [839, 247] width 78 height 22
click at [846, 271] on button "[PERSON_NAME]" at bounding box center [853, 274] width 107 height 18
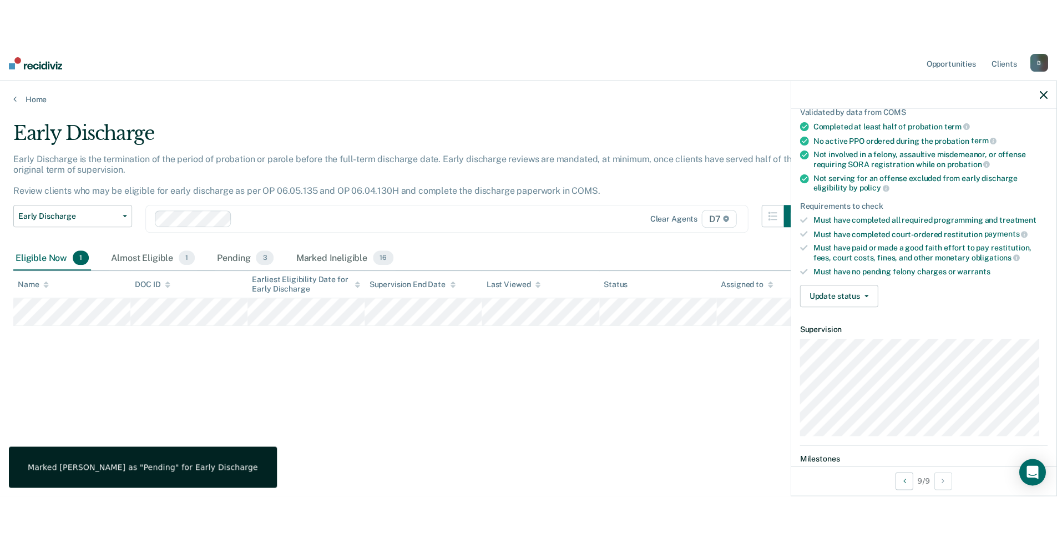
scroll to position [80, 0]
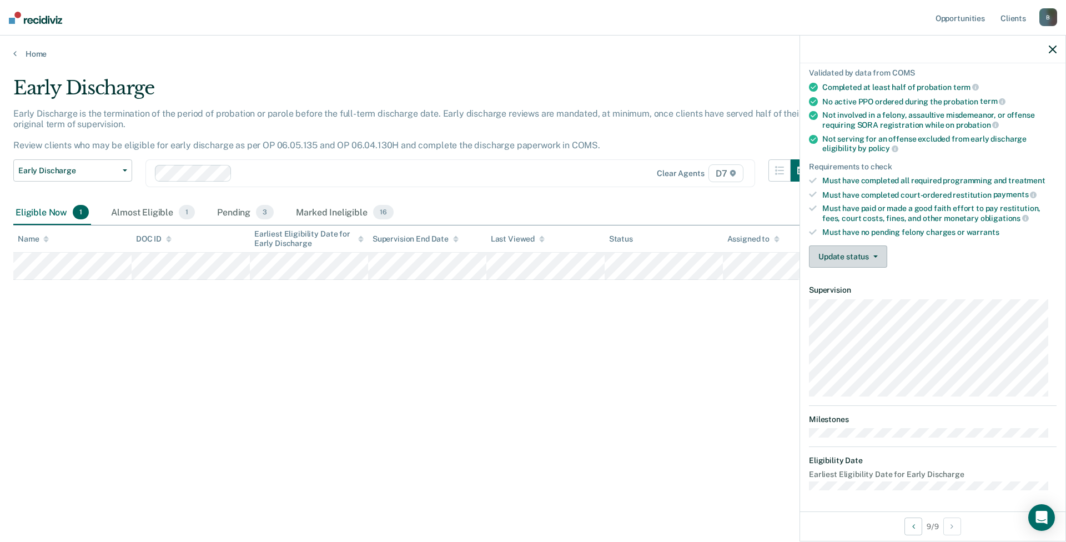
click at [861, 260] on button "Update status" at bounding box center [848, 256] width 78 height 22
click at [860, 288] on button "[PERSON_NAME]" at bounding box center [862, 283] width 107 height 18
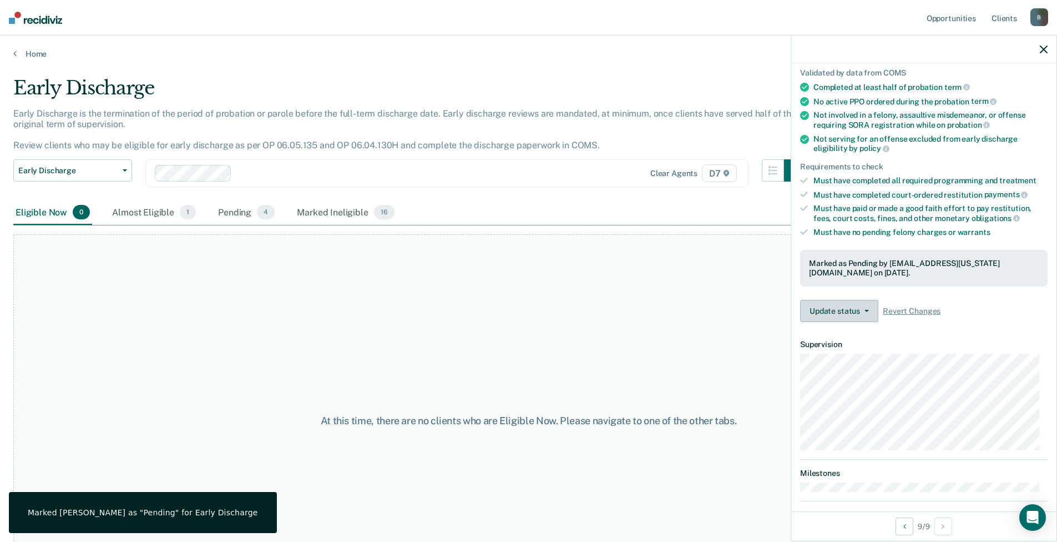
click at [859, 313] on button "Update status" at bounding box center [839, 311] width 78 height 22
click at [842, 354] on button "Mark Ineligible" at bounding box center [853, 355] width 107 height 18
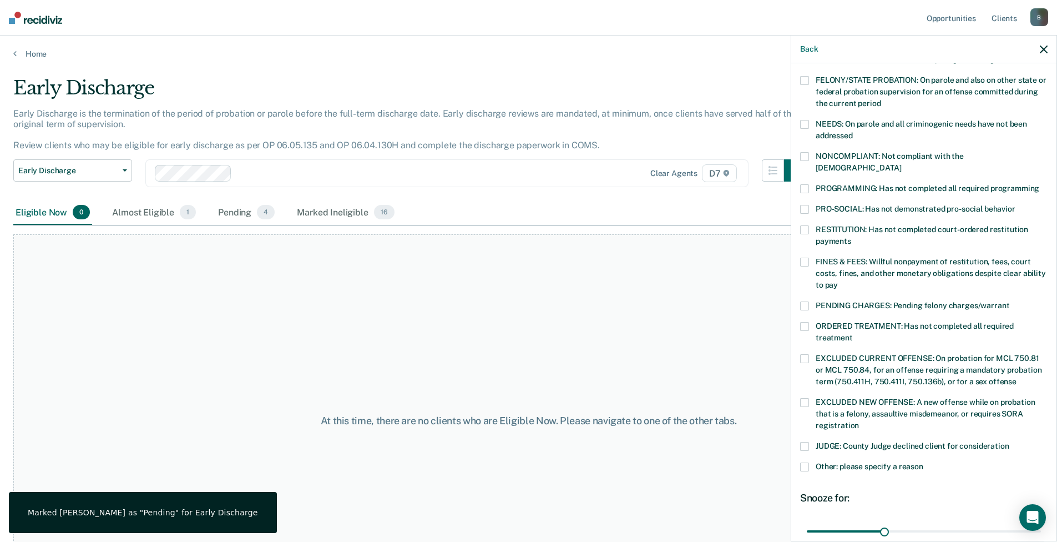
scroll to position [222, 0]
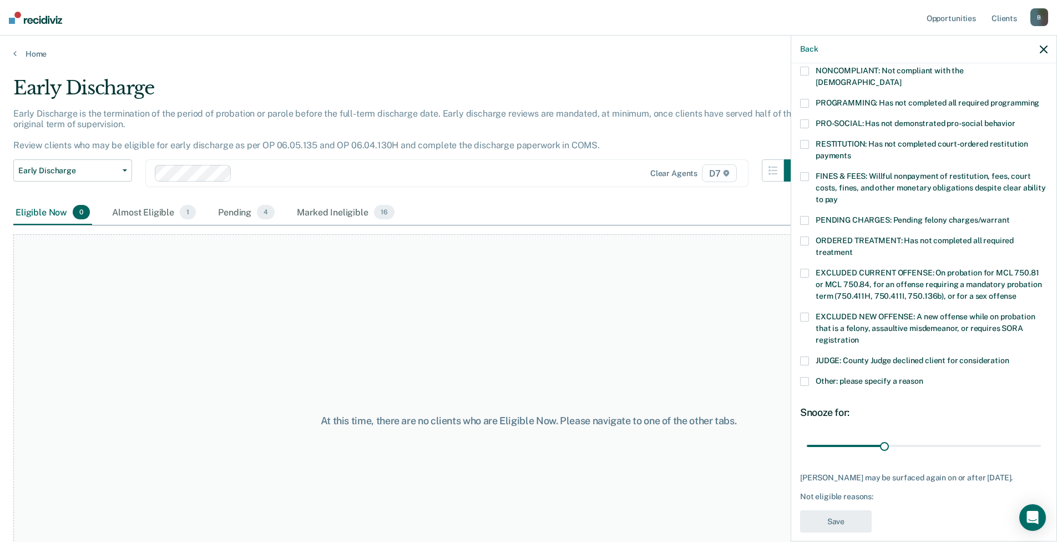
click at [809, 99] on label "PROGRAMMING: Has not completed all required programming" at bounding box center [924, 105] width 248 height 12
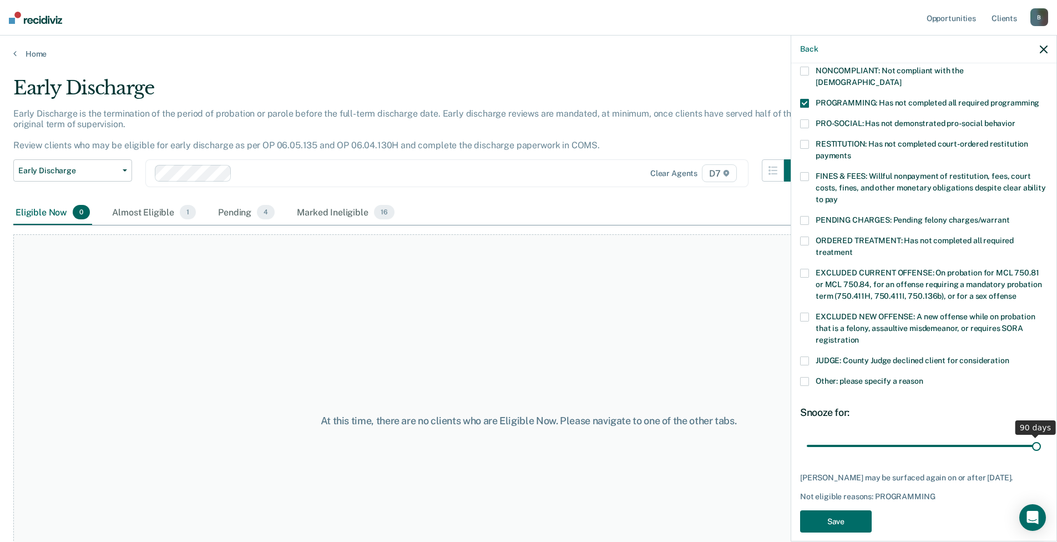
drag, startPoint x: 882, startPoint y: 433, endPoint x: 1070, endPoint y: 441, distance: 188.3
type input "90"
click at [1041, 441] on input "range" at bounding box center [924, 445] width 234 height 19
click at [816, 510] on button "Save" at bounding box center [836, 521] width 72 height 23
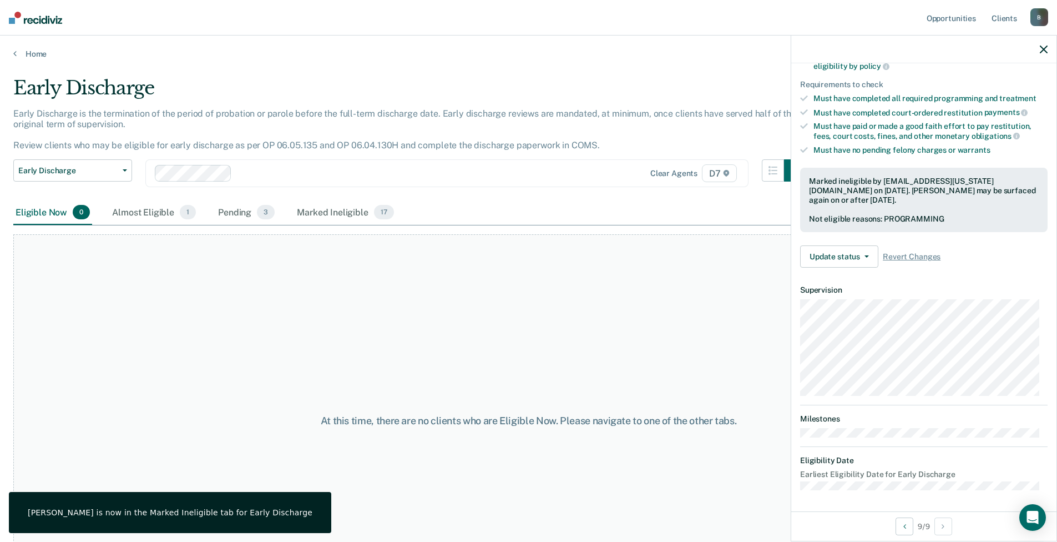
click at [529, 269] on div "At this time, there are no clients who are Eligible Now. Please navigate to one…" at bounding box center [528, 420] width 1031 height 373
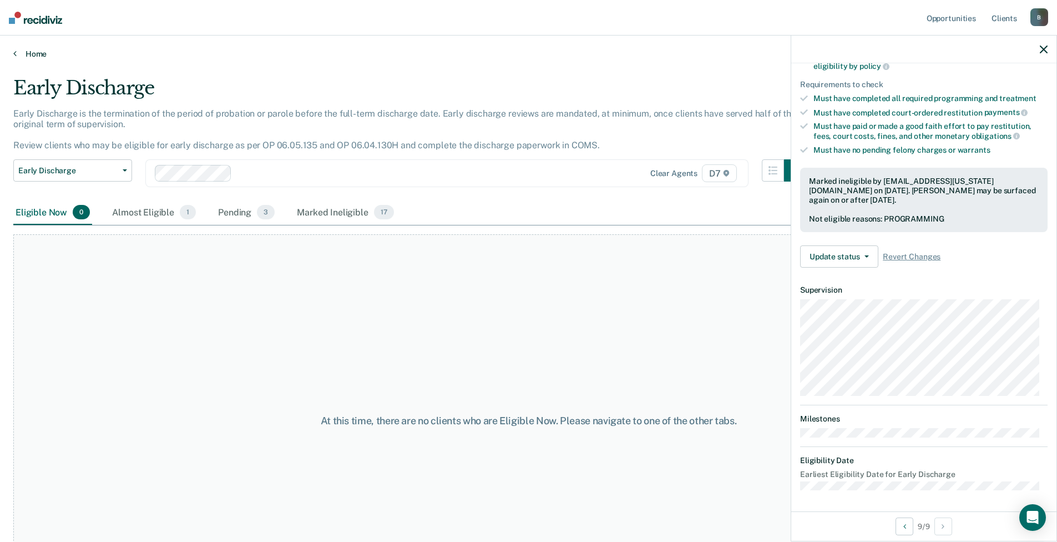
click at [24, 55] on link "Home" at bounding box center [528, 54] width 1031 height 10
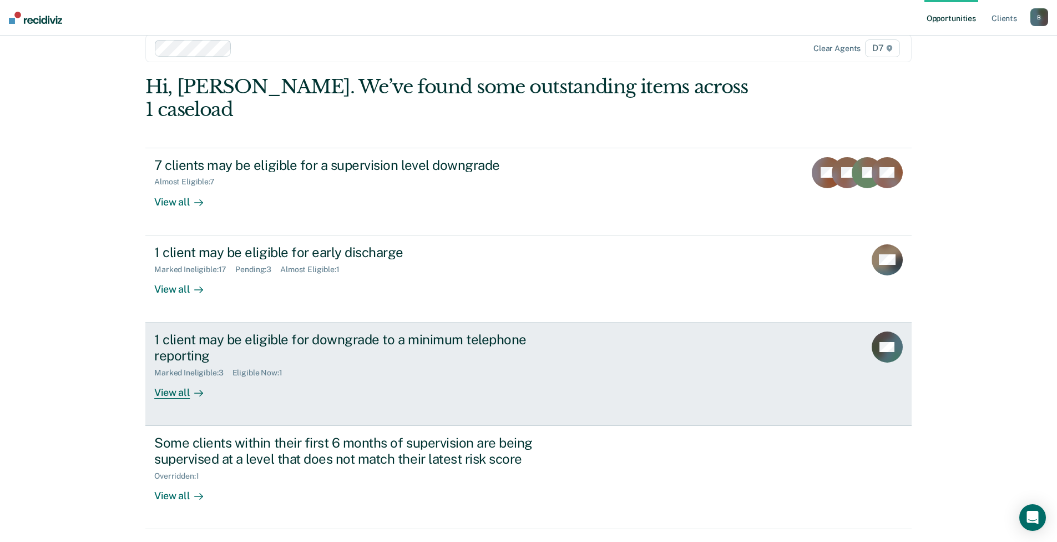
scroll to position [28, 0]
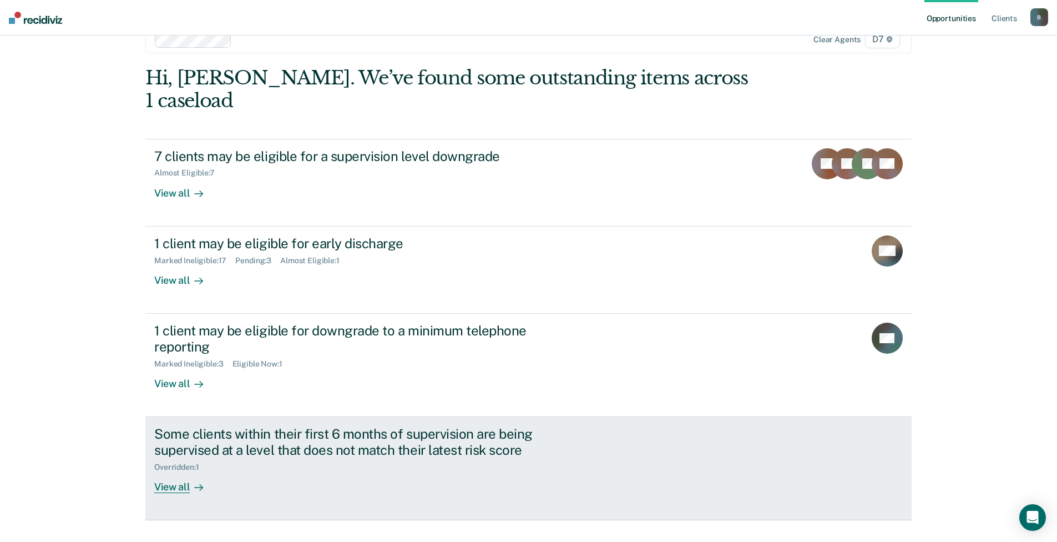
click at [186, 471] on div "View all" at bounding box center [185, 482] width 62 height 22
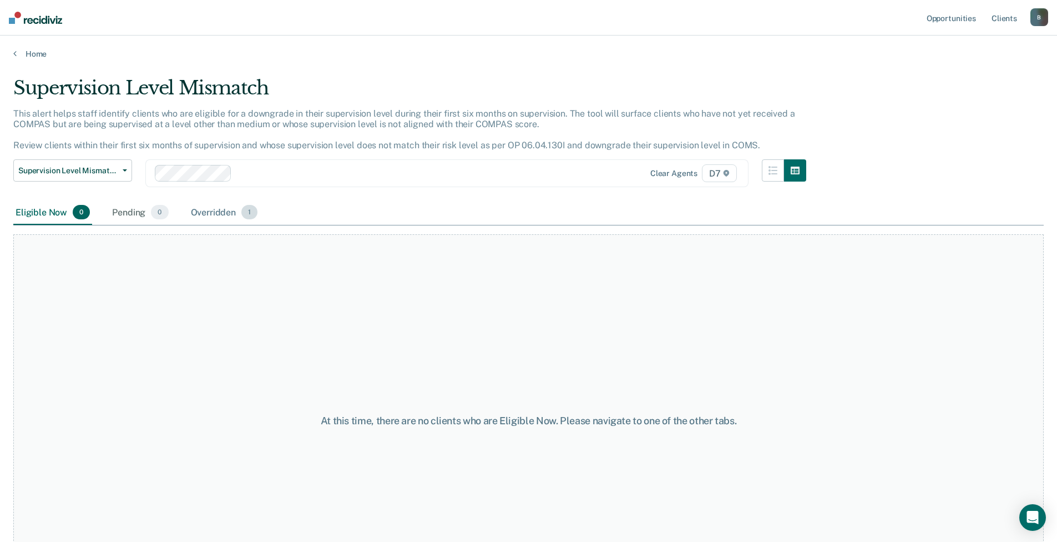
click at [225, 205] on div "Overridden 1" at bounding box center [225, 212] width 72 height 24
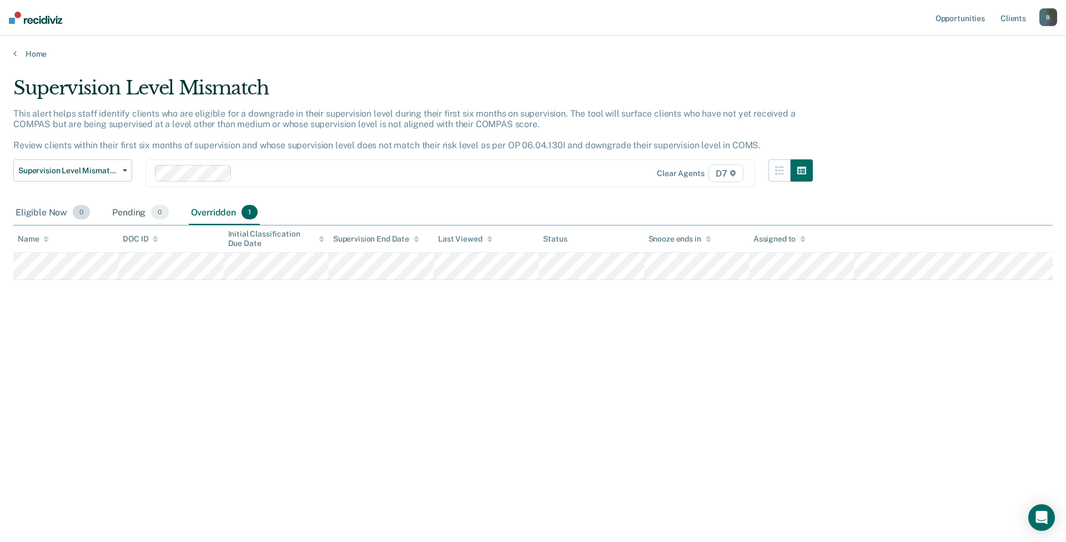
click at [53, 218] on div "Eligible Now 0" at bounding box center [52, 212] width 79 height 24
